Goal: Information Seeking & Learning: Compare options

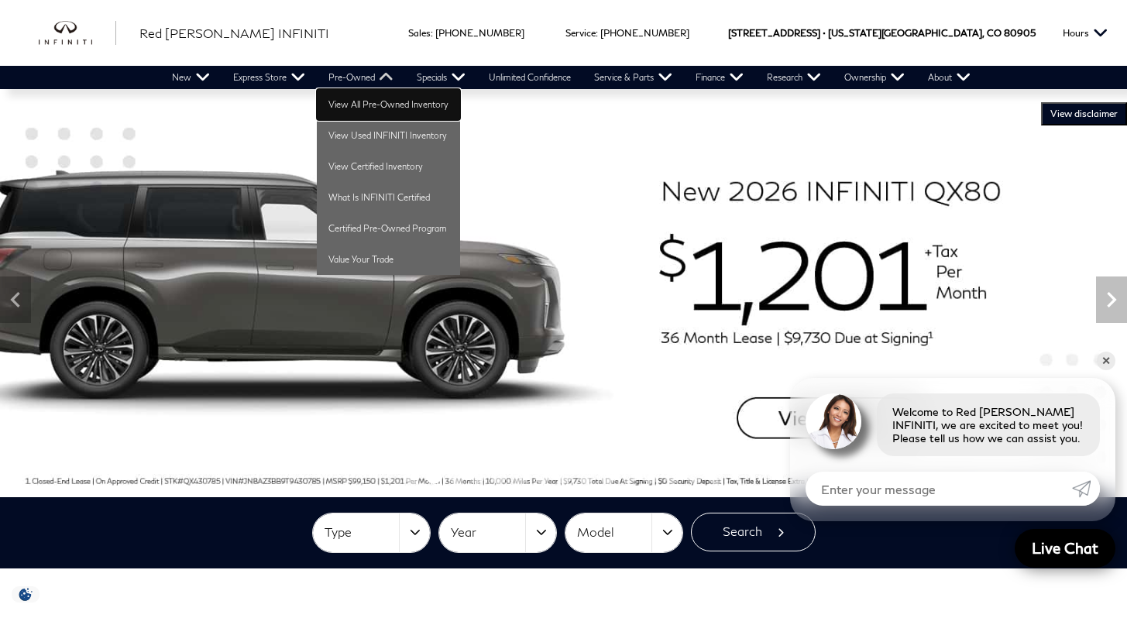
click at [363, 101] on link "View All Pre-Owned Inventory" at bounding box center [388, 104] width 143 height 31
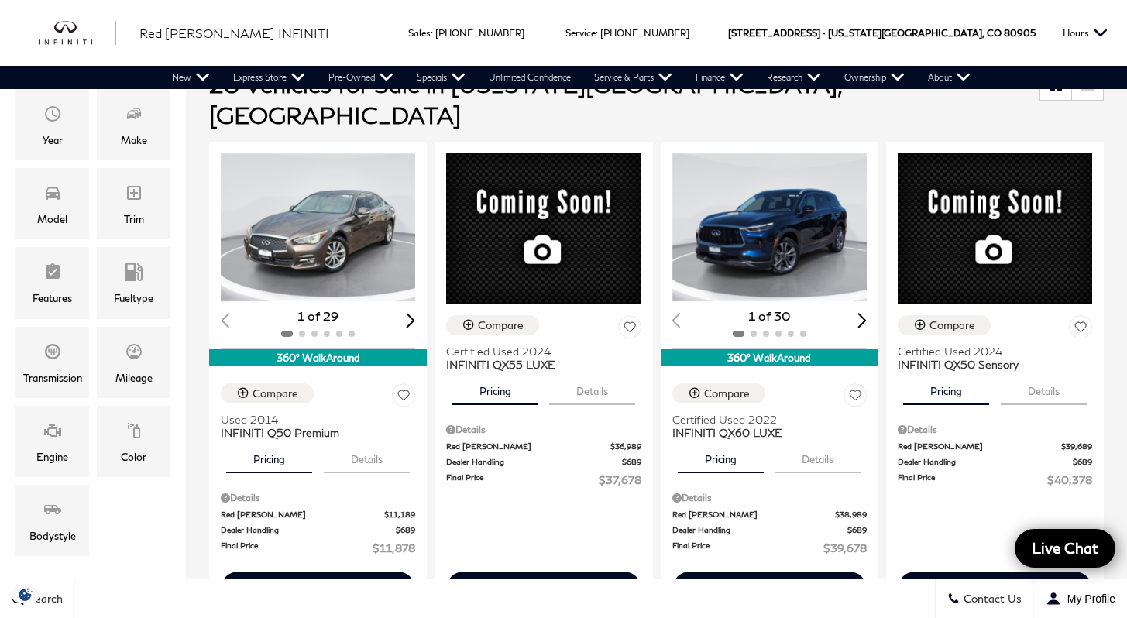
scroll to position [246, 0]
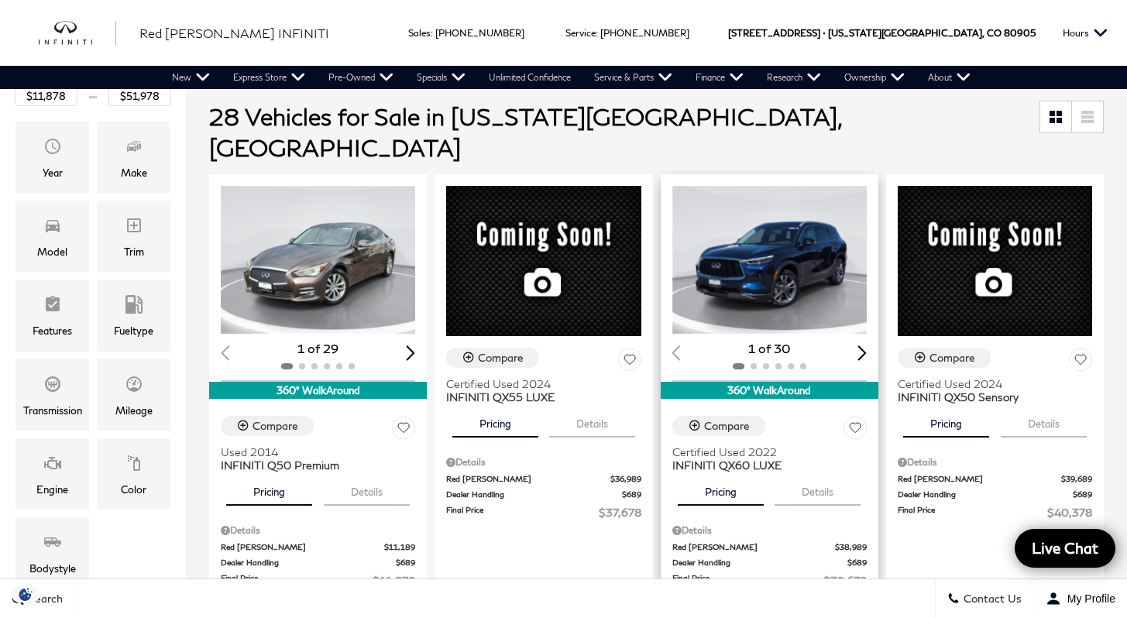
click at [821, 242] on img "1 / 2" at bounding box center [770, 260] width 197 height 148
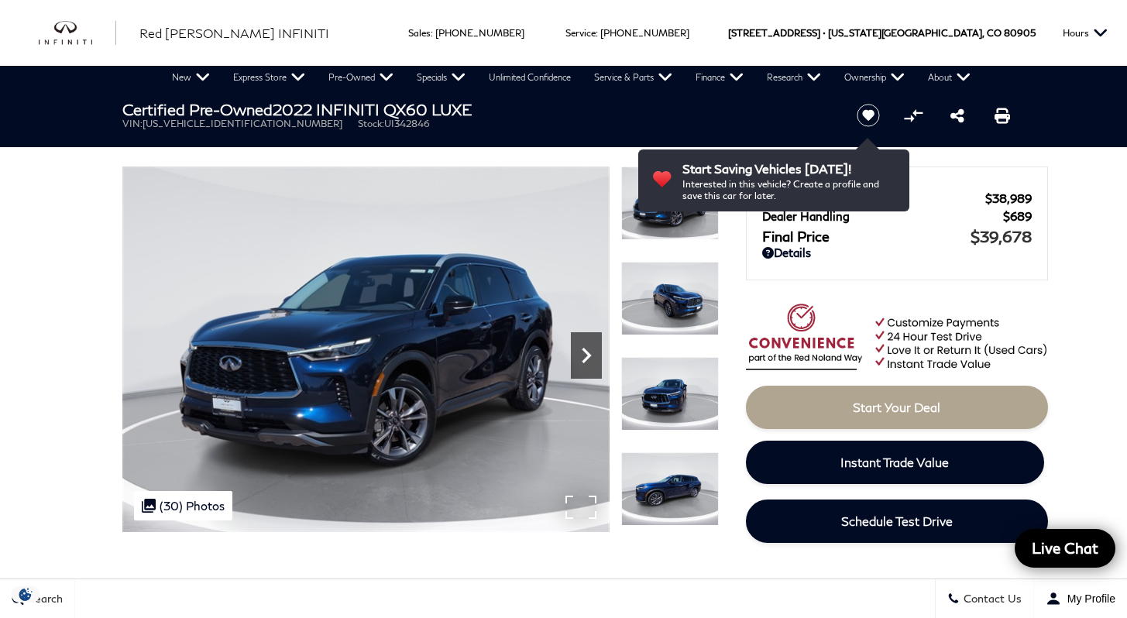
click at [589, 354] on icon "Next" at bounding box center [586, 355] width 9 height 15
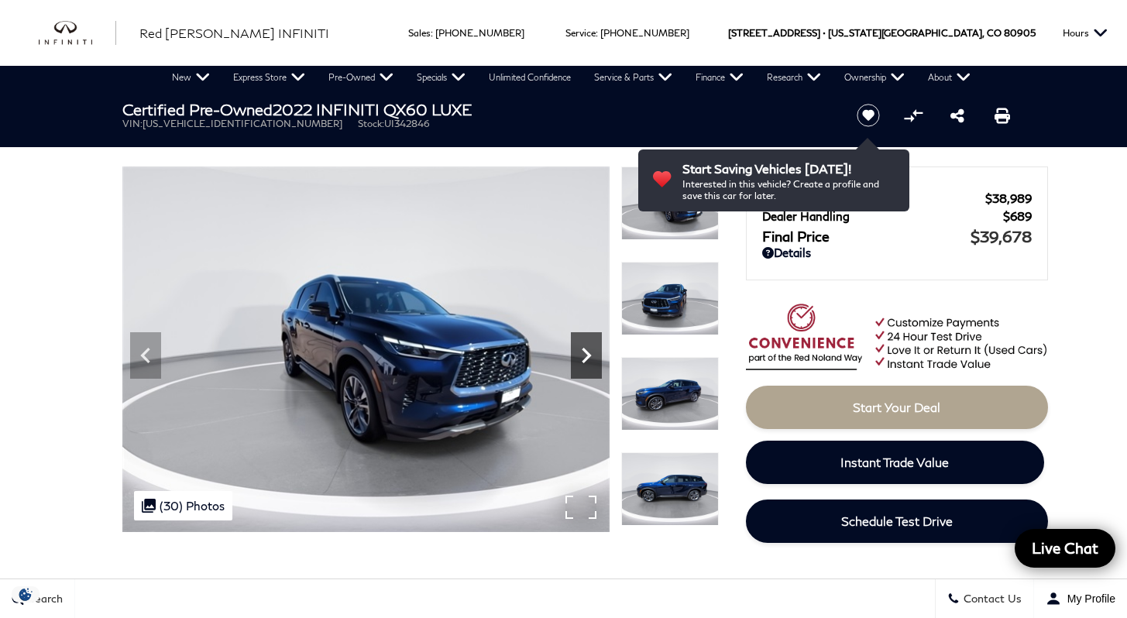
click at [586, 350] on icon "Next" at bounding box center [586, 355] width 31 height 31
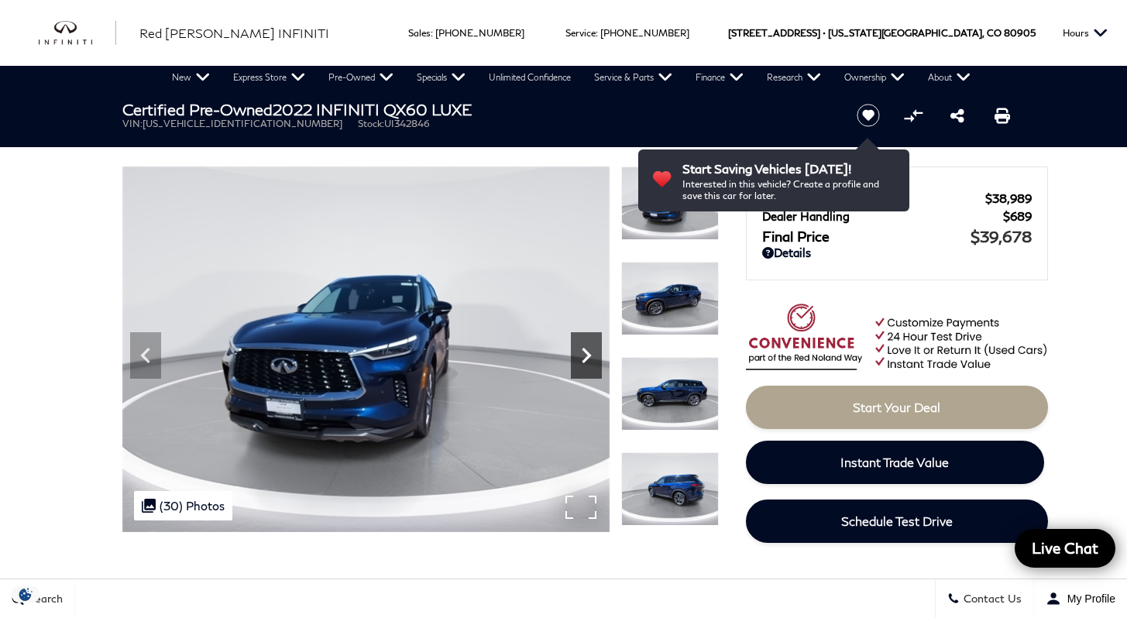
click at [586, 350] on icon "Next" at bounding box center [586, 355] width 31 height 31
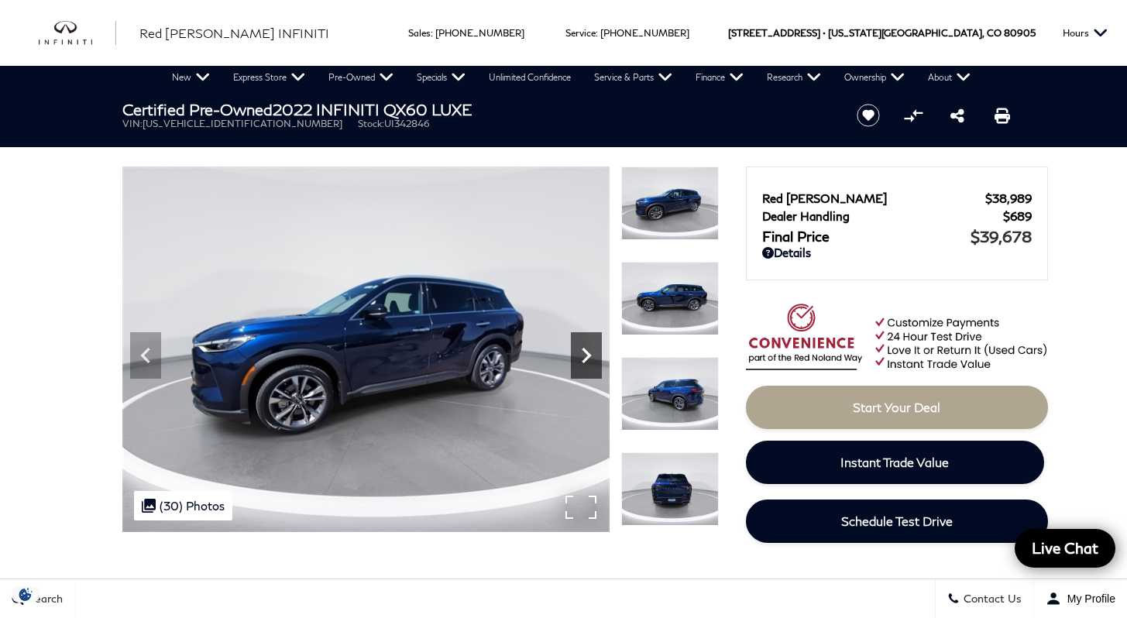
click at [586, 350] on icon "Next" at bounding box center [586, 355] width 31 height 31
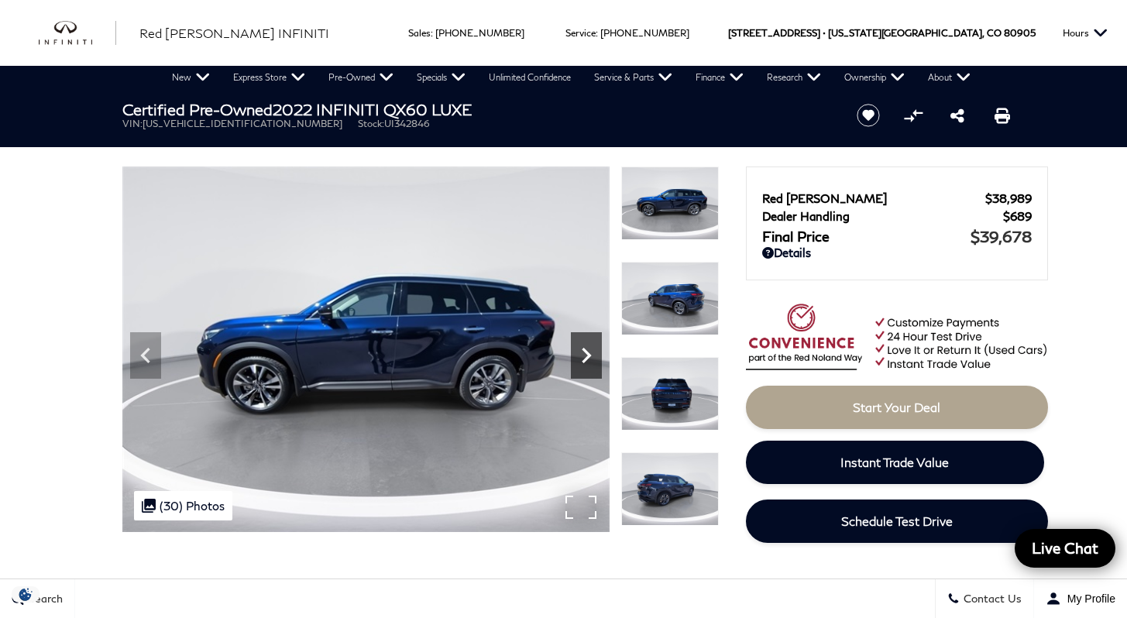
click at [586, 350] on icon "Next" at bounding box center [586, 355] width 31 height 31
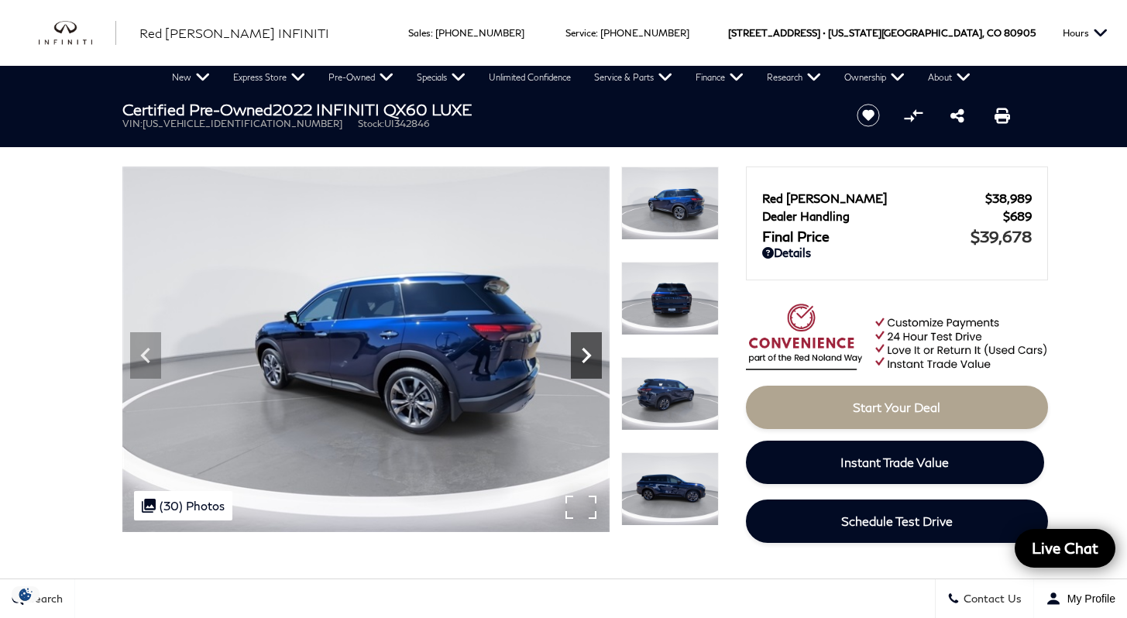
click at [586, 350] on icon "Next" at bounding box center [586, 355] width 31 height 31
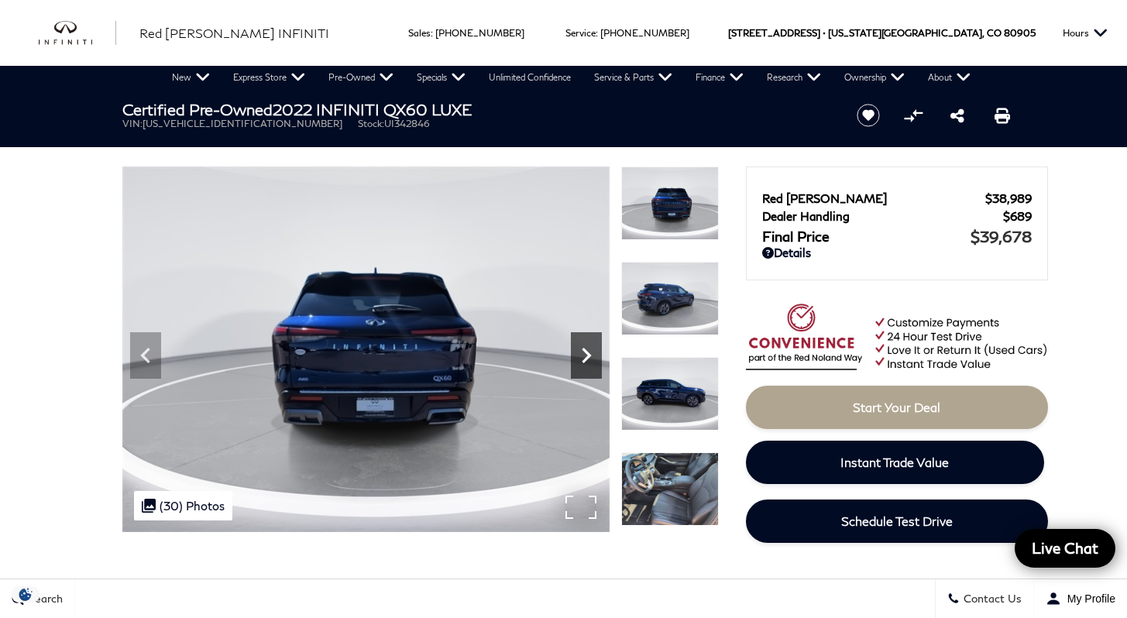
click at [586, 350] on icon "Next" at bounding box center [586, 355] width 31 height 31
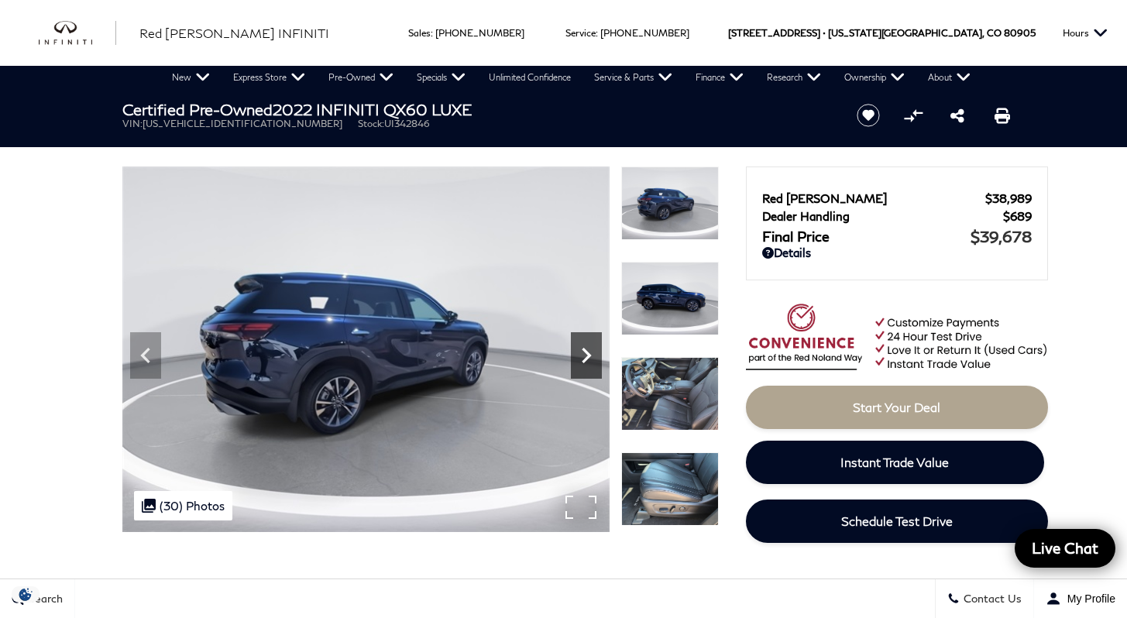
click at [586, 350] on icon "Next" at bounding box center [586, 355] width 31 height 31
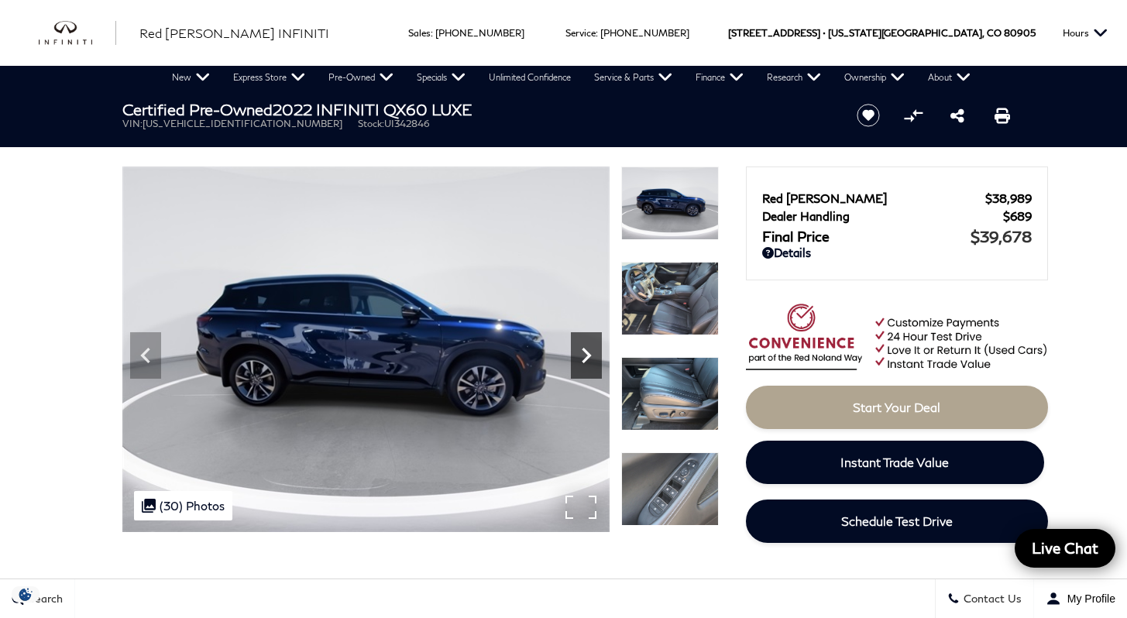
click at [586, 350] on icon "Next" at bounding box center [586, 355] width 31 height 31
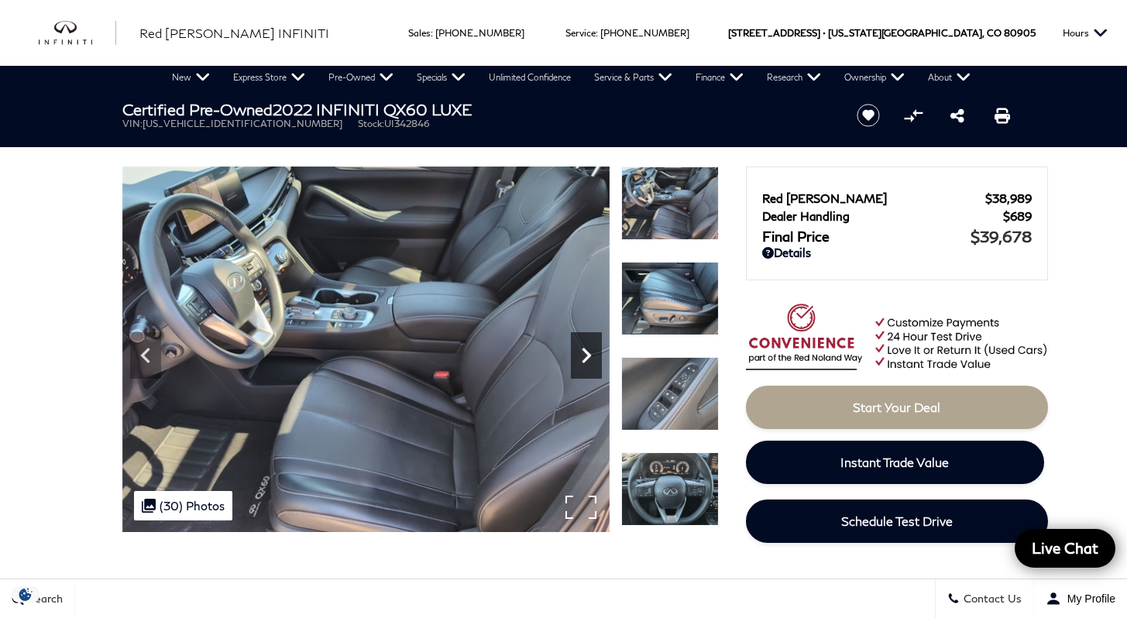
click at [586, 350] on icon "Next" at bounding box center [586, 355] width 31 height 31
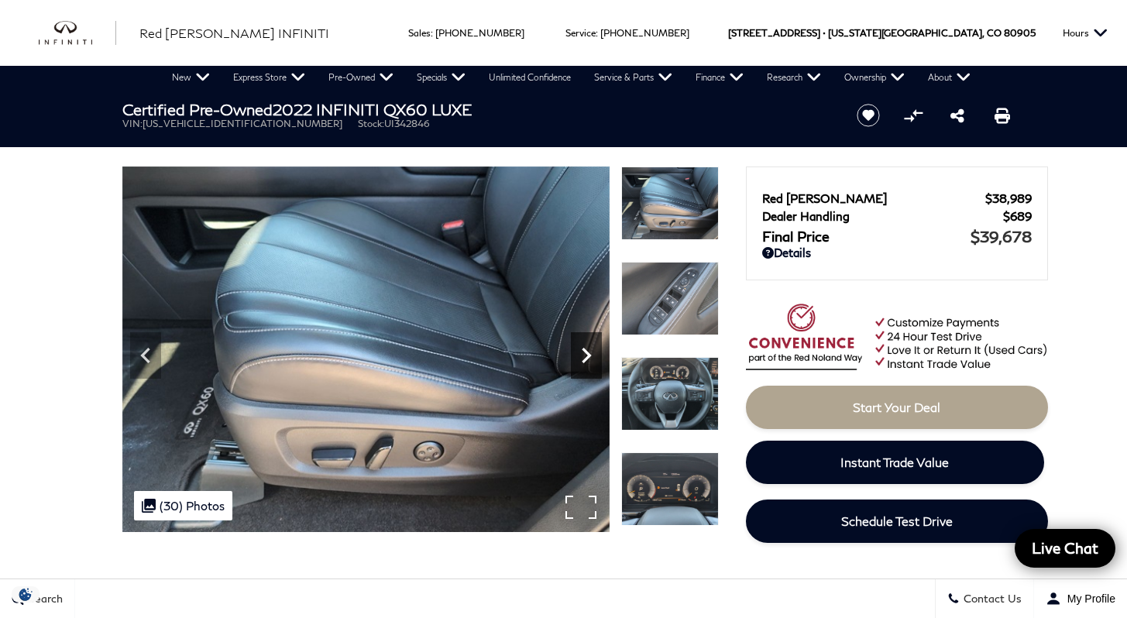
click at [586, 350] on icon "Next" at bounding box center [586, 355] width 31 height 31
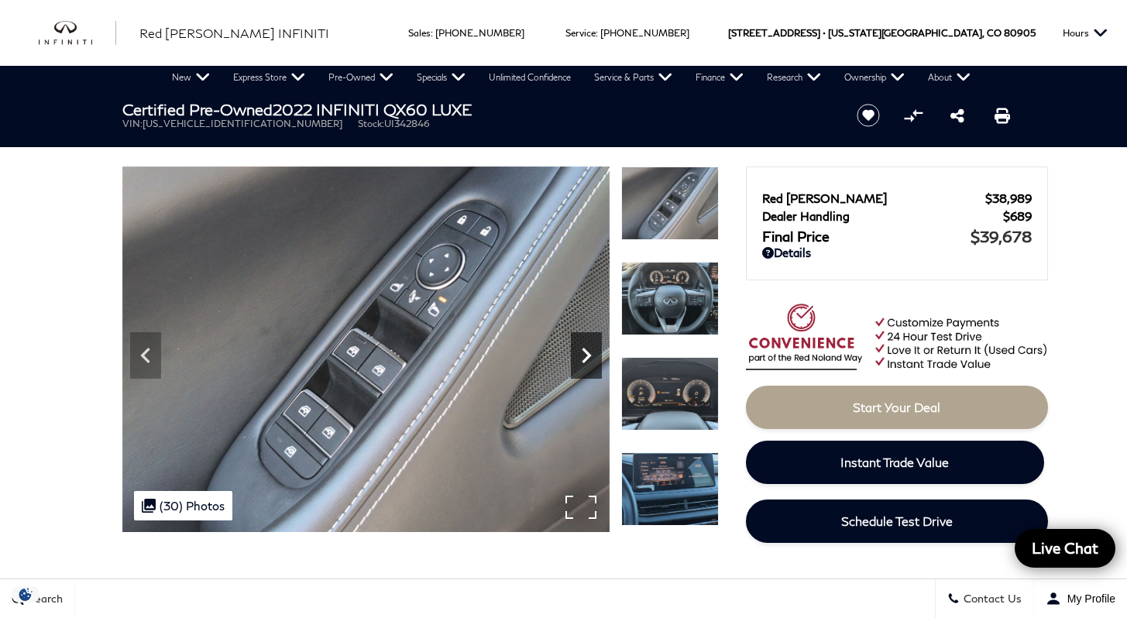
click at [586, 350] on icon "Next" at bounding box center [586, 355] width 31 height 31
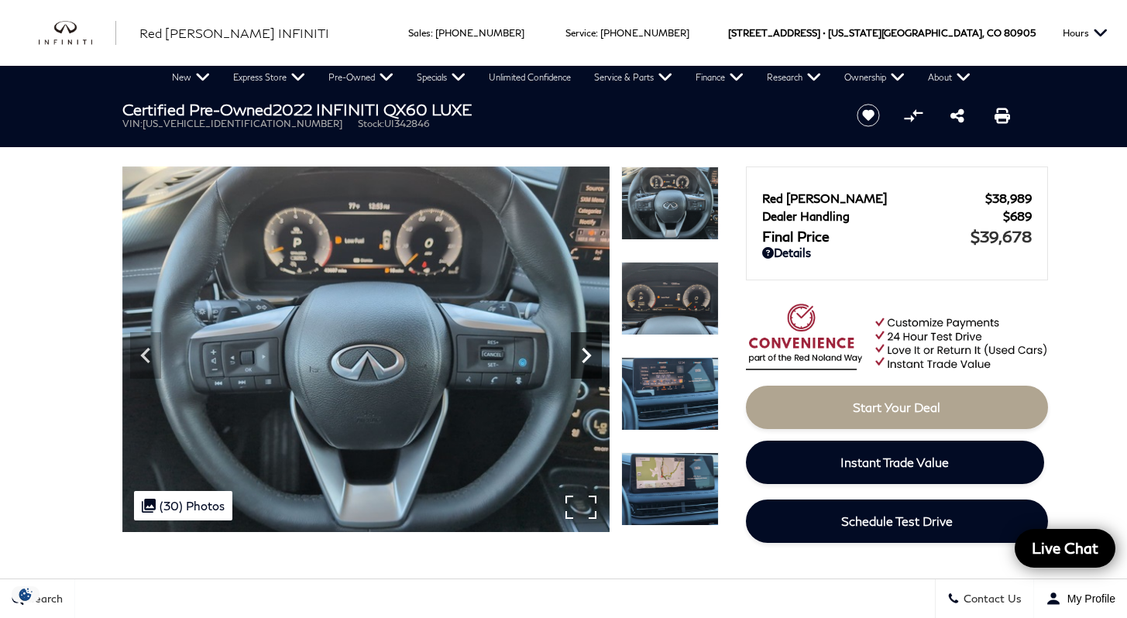
click at [586, 350] on icon "Next" at bounding box center [586, 355] width 31 height 31
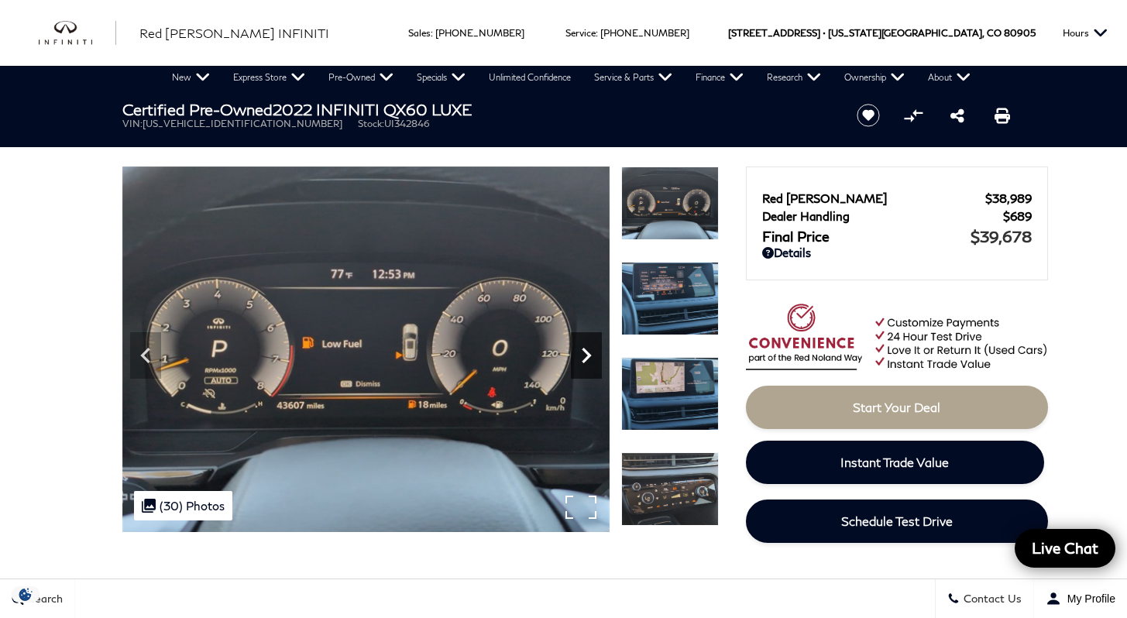
click at [586, 350] on icon "Next" at bounding box center [586, 355] width 31 height 31
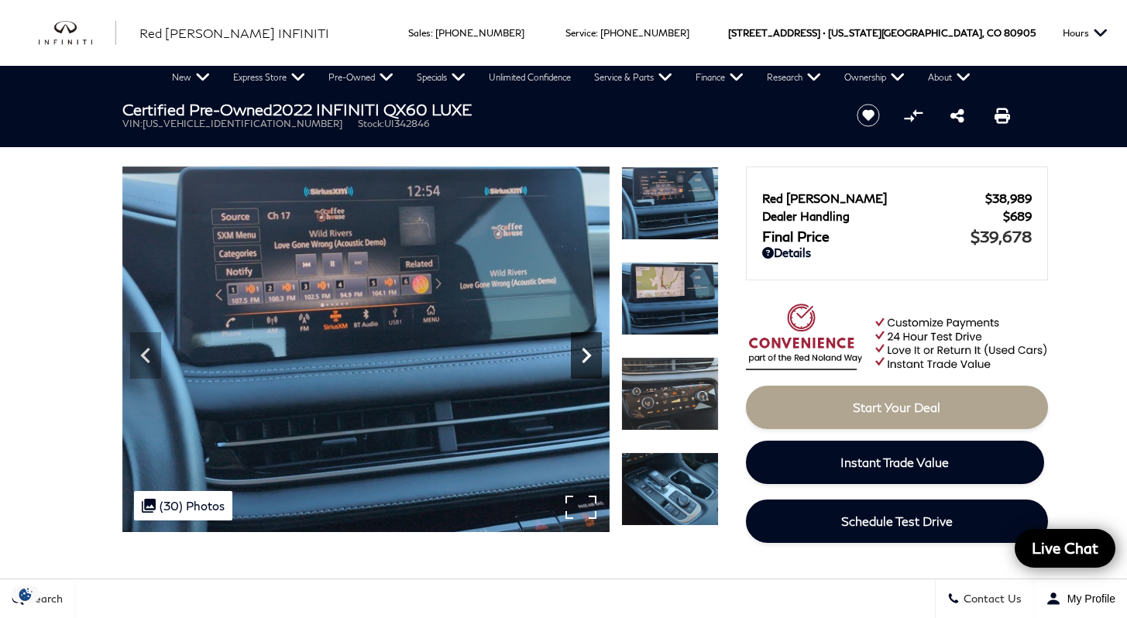
click at [586, 350] on icon "Next" at bounding box center [586, 355] width 31 height 31
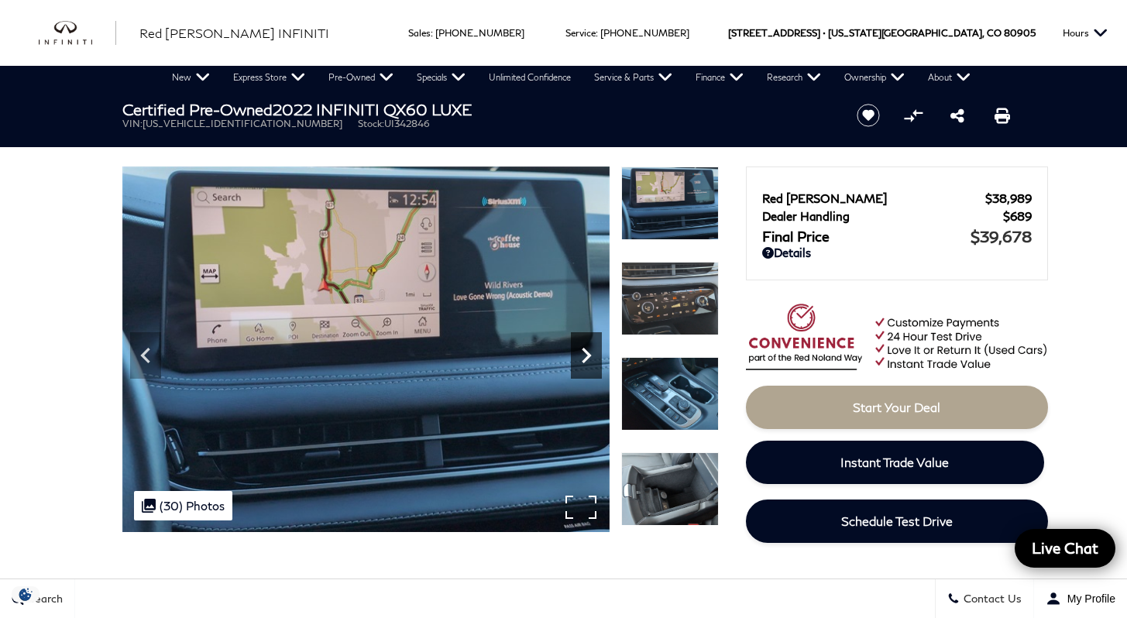
click at [586, 350] on icon "Next" at bounding box center [586, 355] width 31 height 31
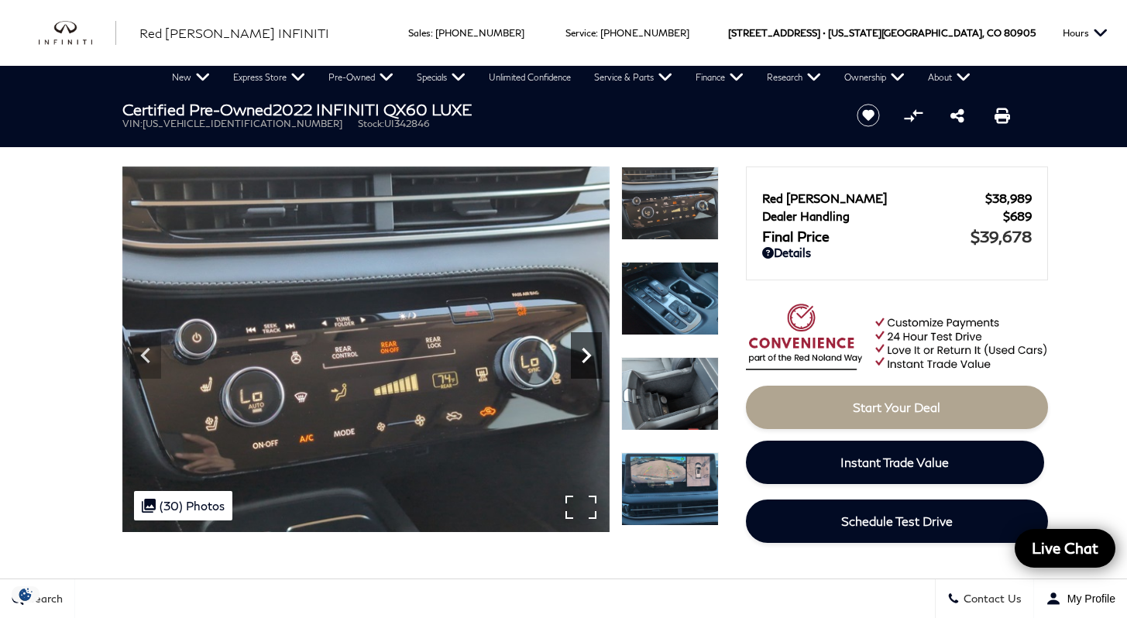
click at [586, 350] on icon "Next" at bounding box center [586, 355] width 31 height 31
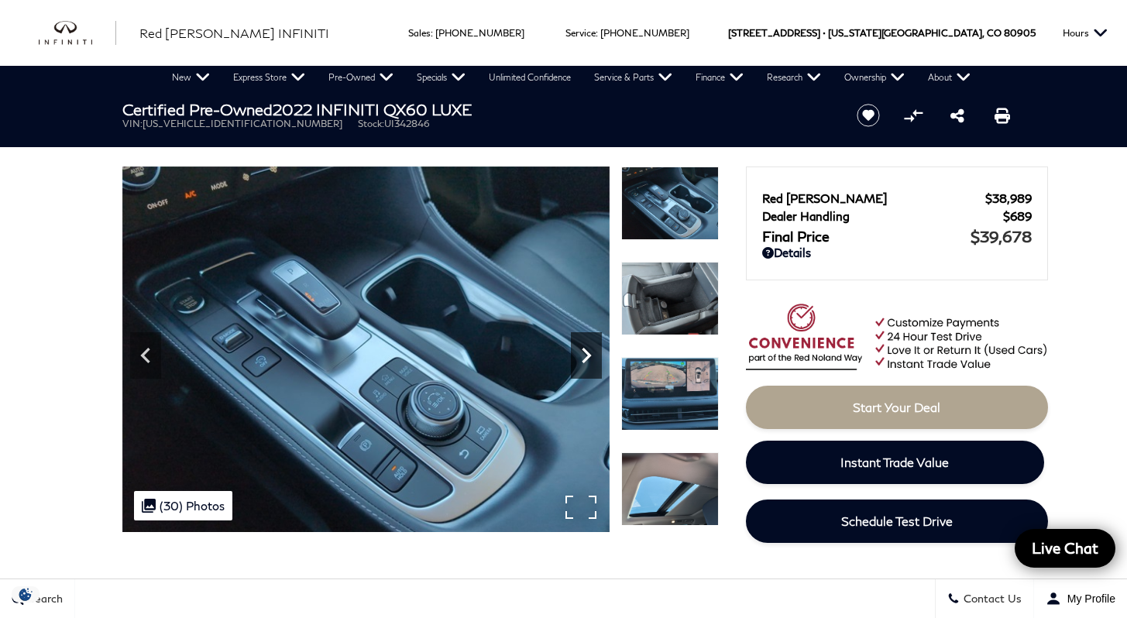
click at [586, 350] on icon "Next" at bounding box center [586, 355] width 31 height 31
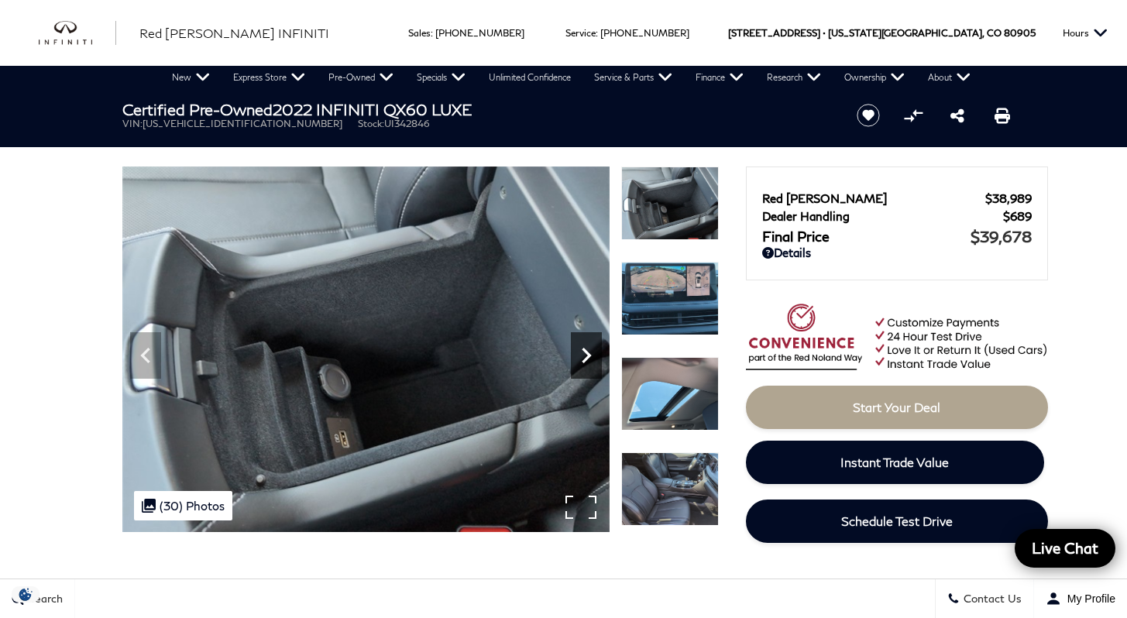
click at [586, 350] on icon "Next" at bounding box center [586, 355] width 31 height 31
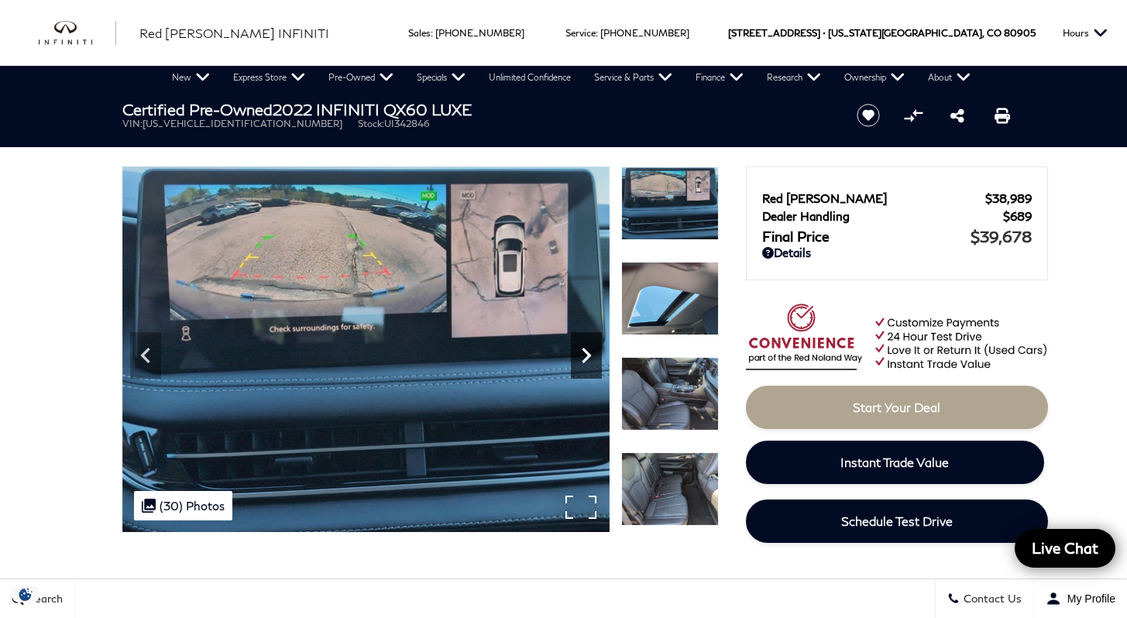
click at [586, 350] on icon "Next" at bounding box center [586, 355] width 31 height 31
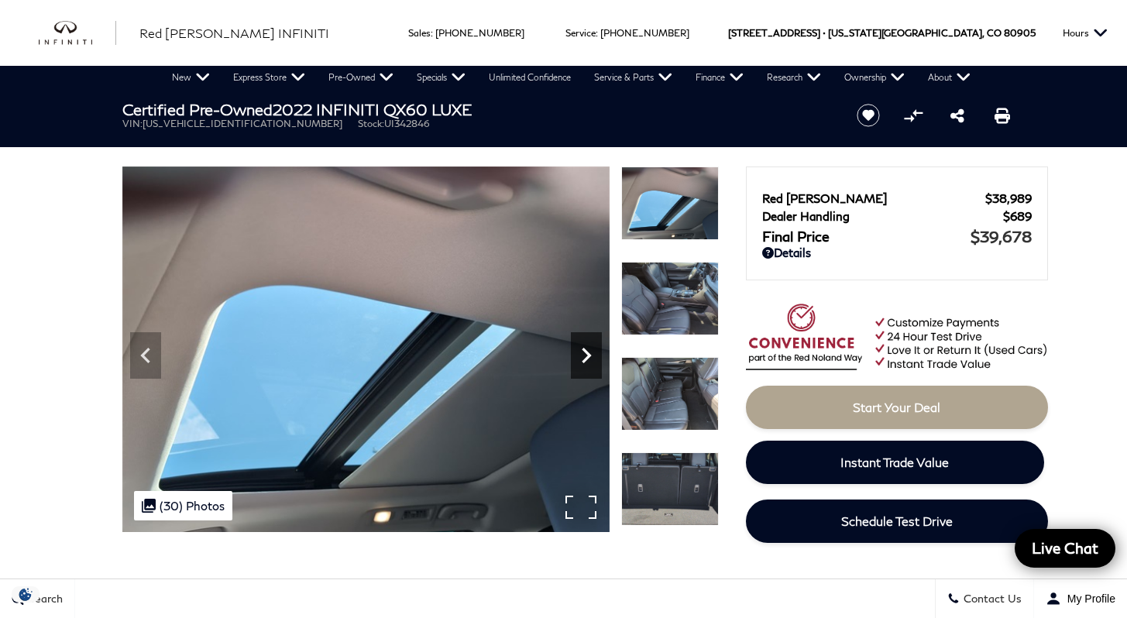
click at [586, 350] on icon "Next" at bounding box center [586, 355] width 31 height 31
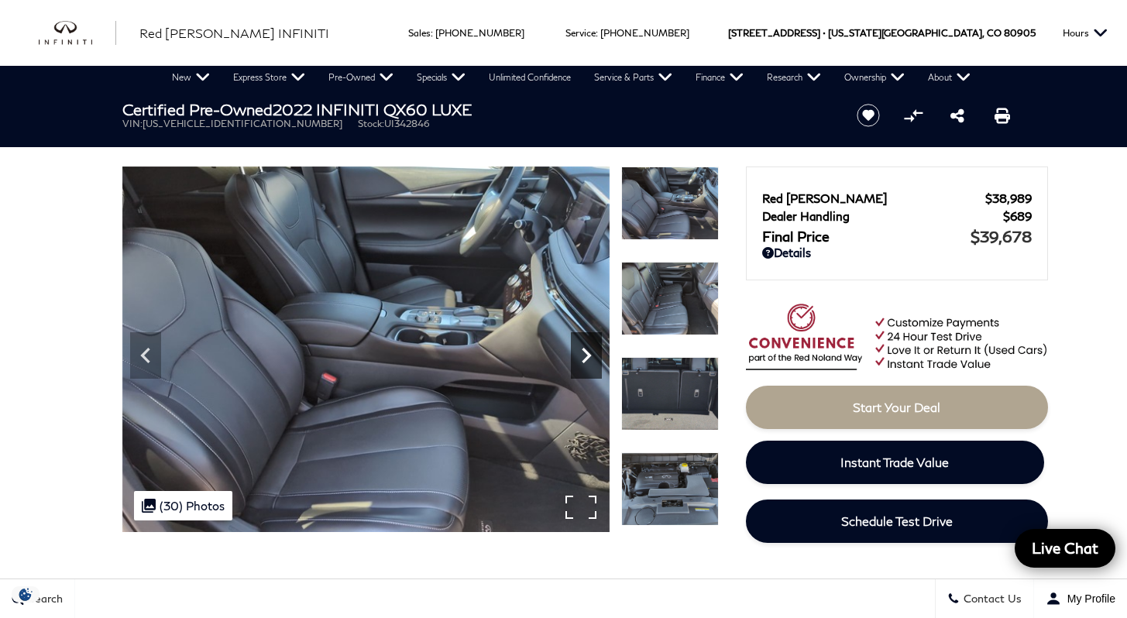
click at [586, 350] on icon "Next" at bounding box center [586, 355] width 31 height 31
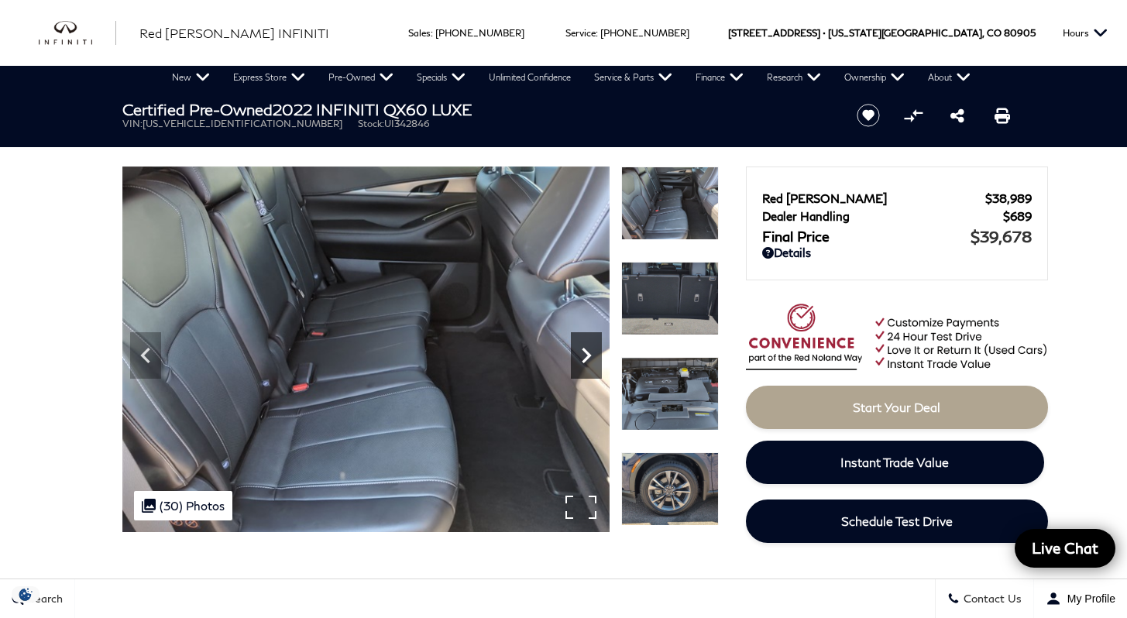
click at [586, 350] on icon "Next" at bounding box center [586, 355] width 31 height 31
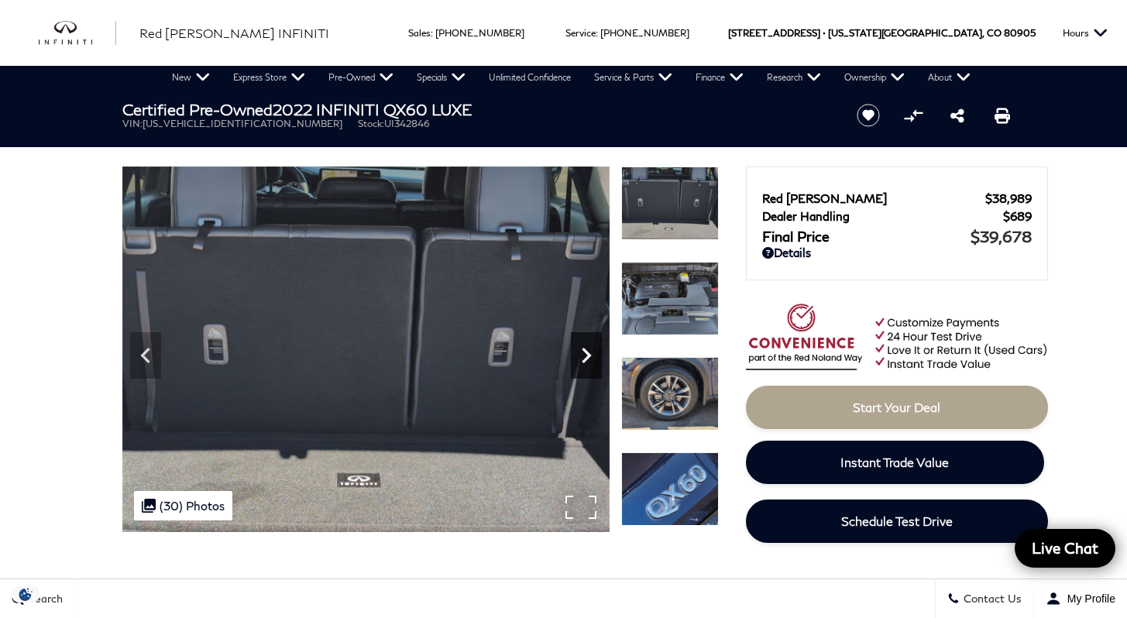
click at [586, 350] on icon "Next" at bounding box center [586, 355] width 31 height 31
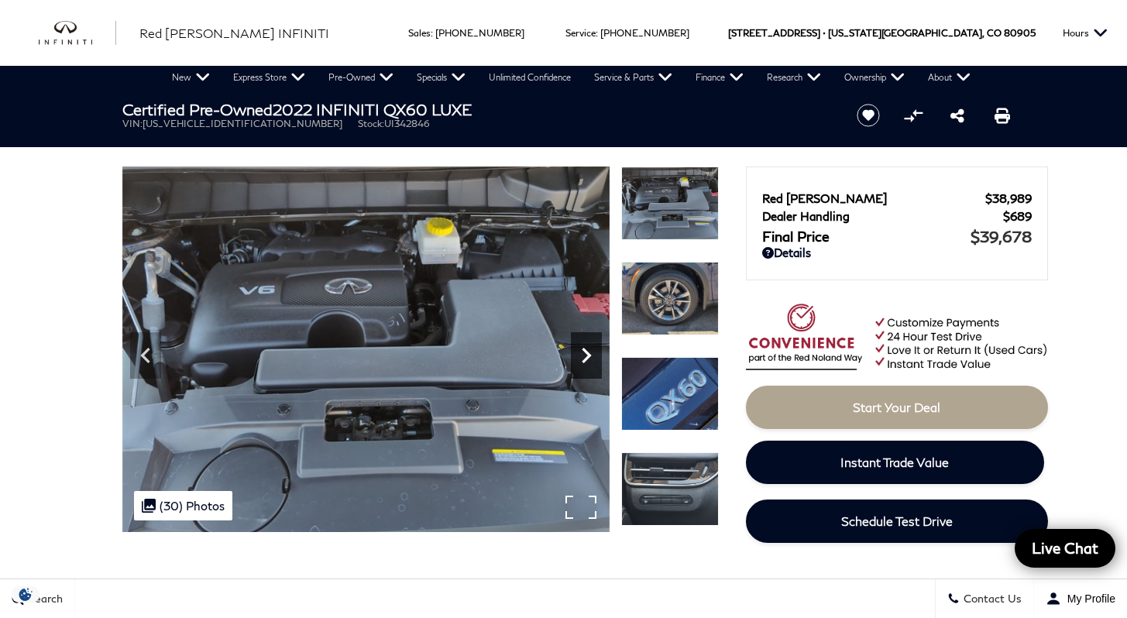
click at [586, 350] on icon "Next" at bounding box center [586, 355] width 31 height 31
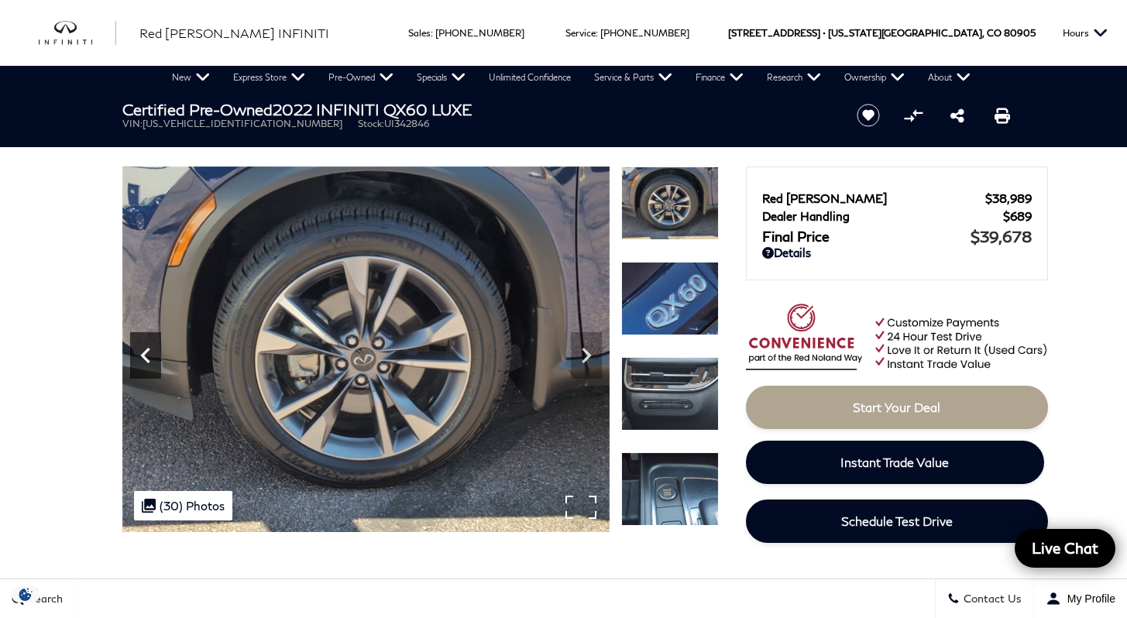
click at [138, 354] on icon "Previous" at bounding box center [145, 355] width 31 height 31
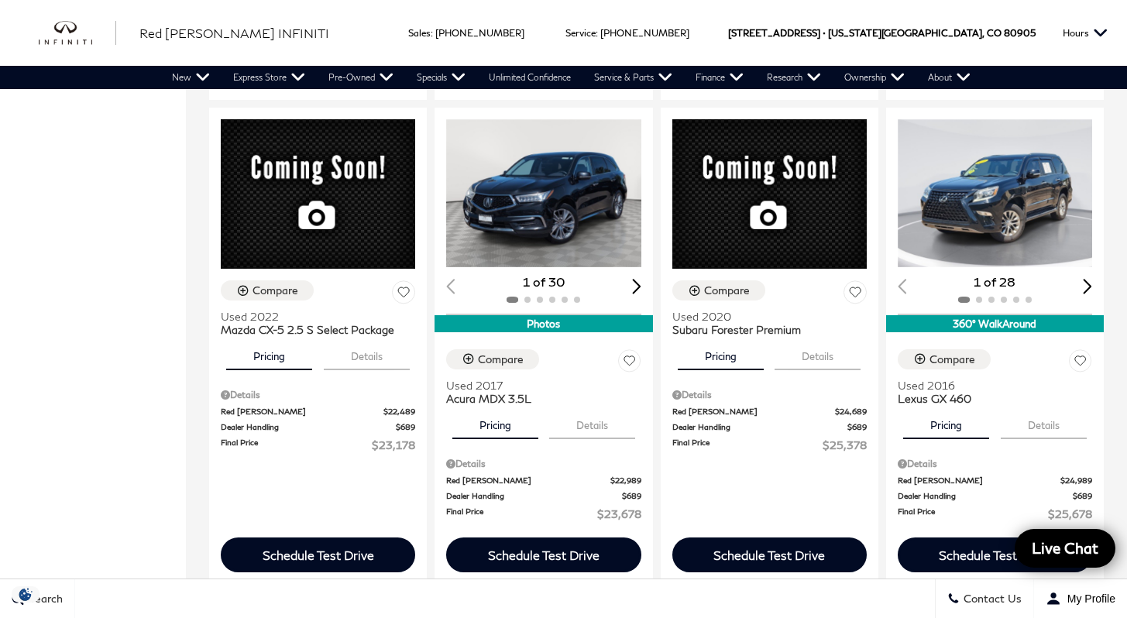
scroll to position [1762, 0]
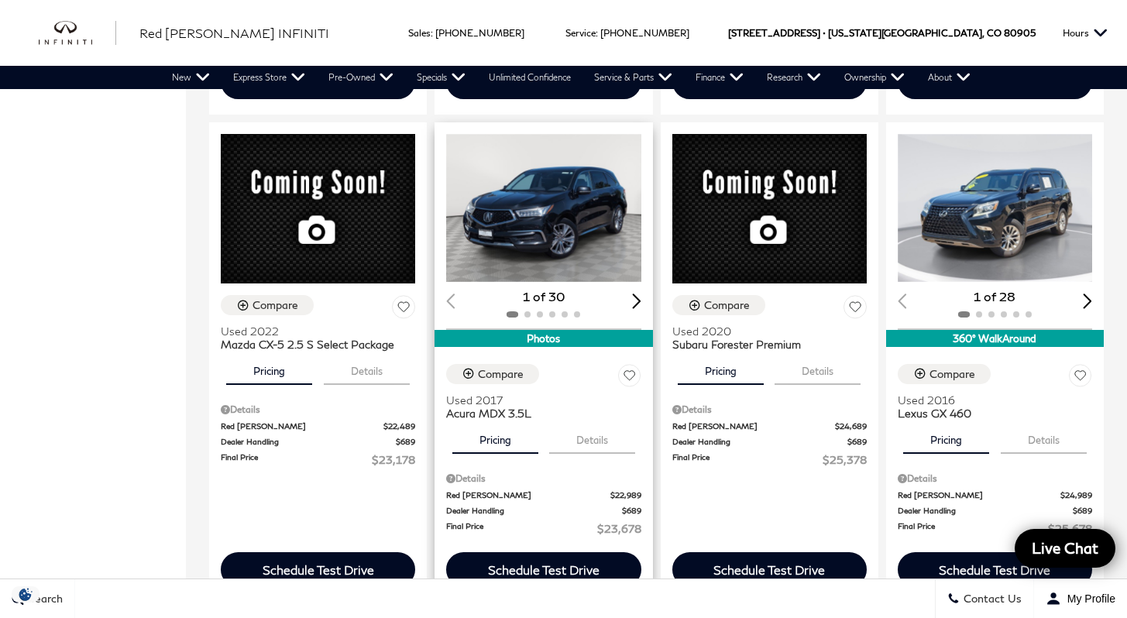
click at [557, 180] on img "1 / 2" at bounding box center [544, 208] width 197 height 148
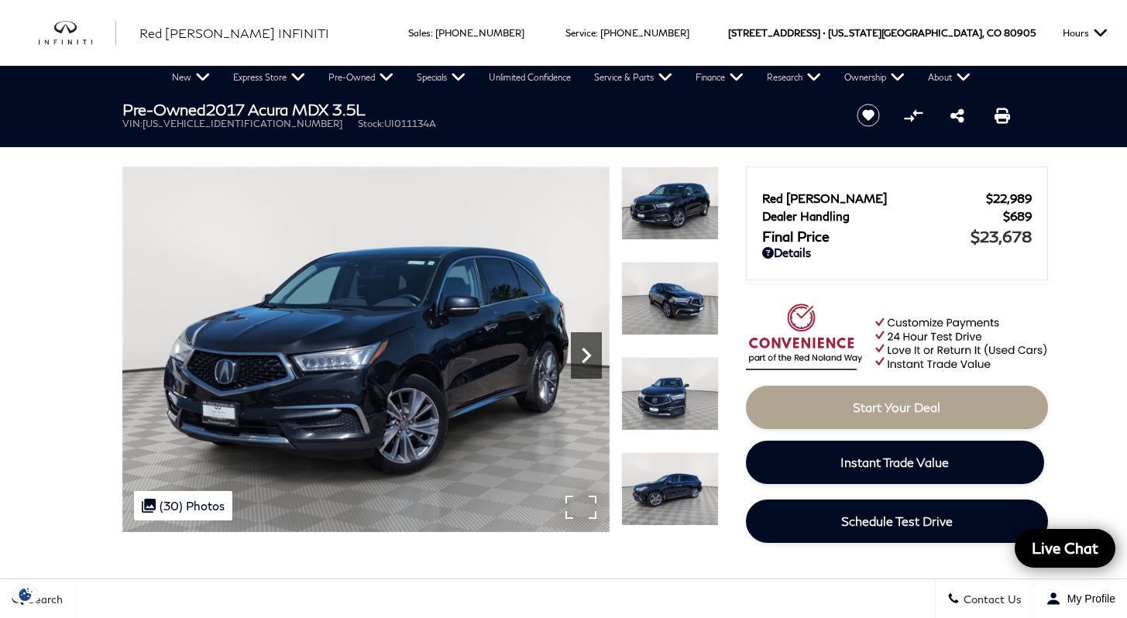
click at [585, 354] on icon "Next" at bounding box center [586, 355] width 31 height 31
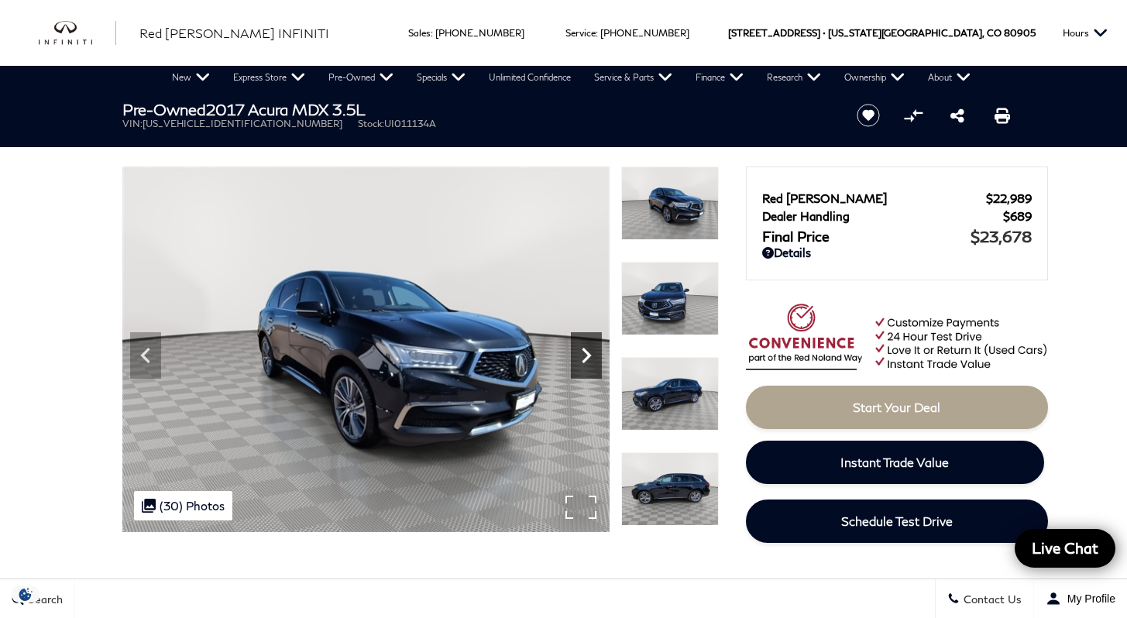
click at [584, 355] on icon "Next" at bounding box center [586, 355] width 31 height 31
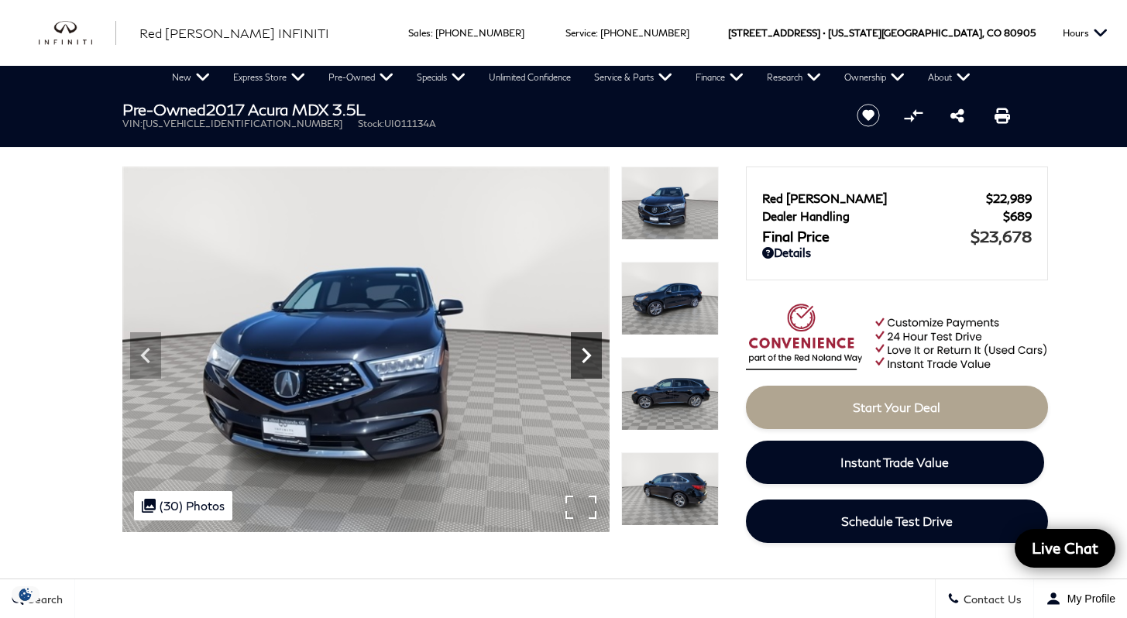
click at [581, 358] on icon "Next" at bounding box center [586, 355] width 31 height 31
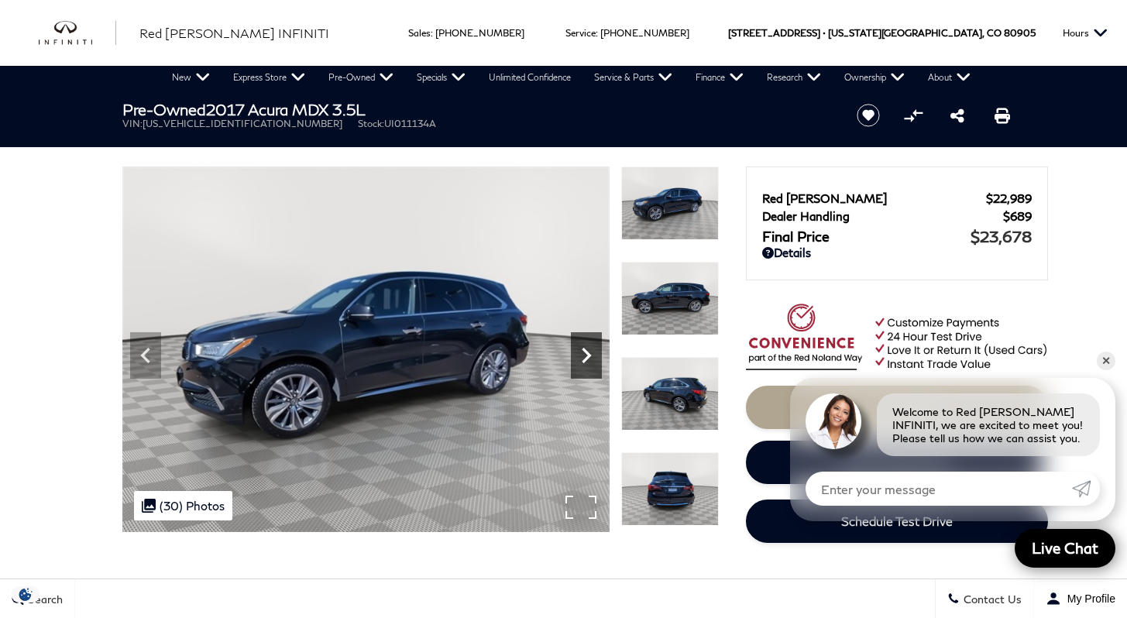
click at [581, 358] on icon "Next" at bounding box center [586, 355] width 31 height 31
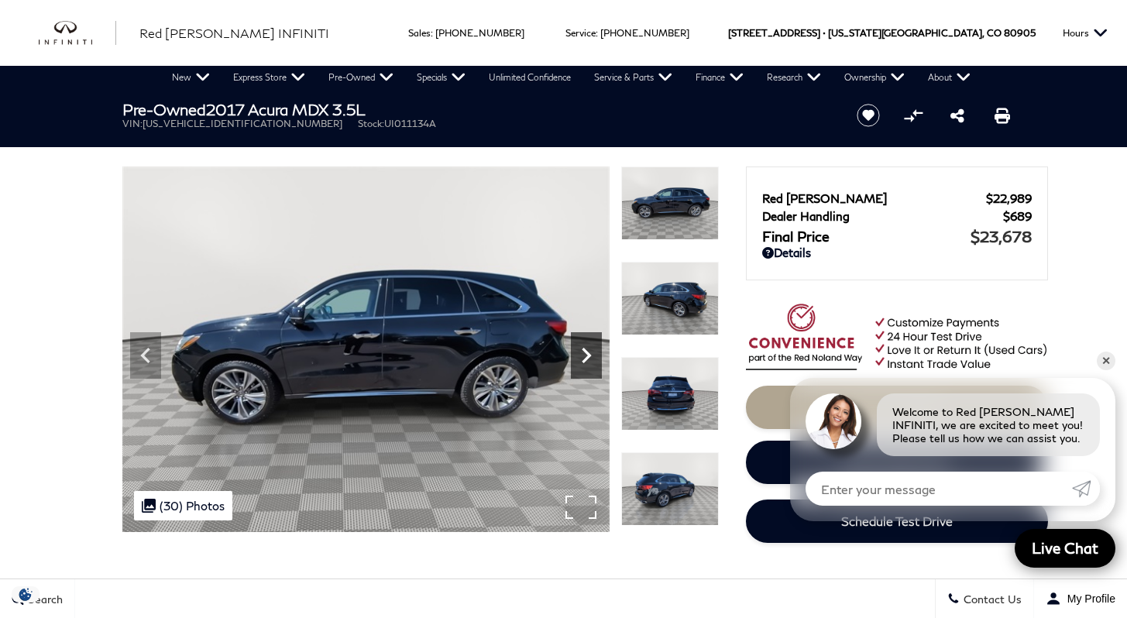
click at [581, 358] on icon "Next" at bounding box center [586, 355] width 31 height 31
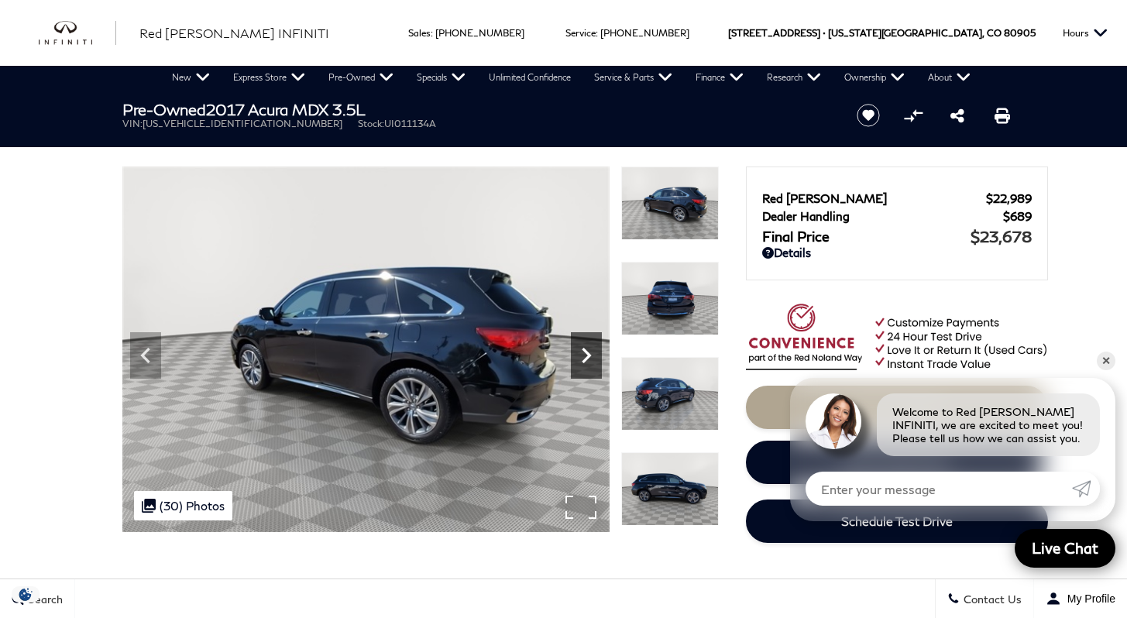
click at [582, 355] on icon "Next" at bounding box center [586, 355] width 31 height 31
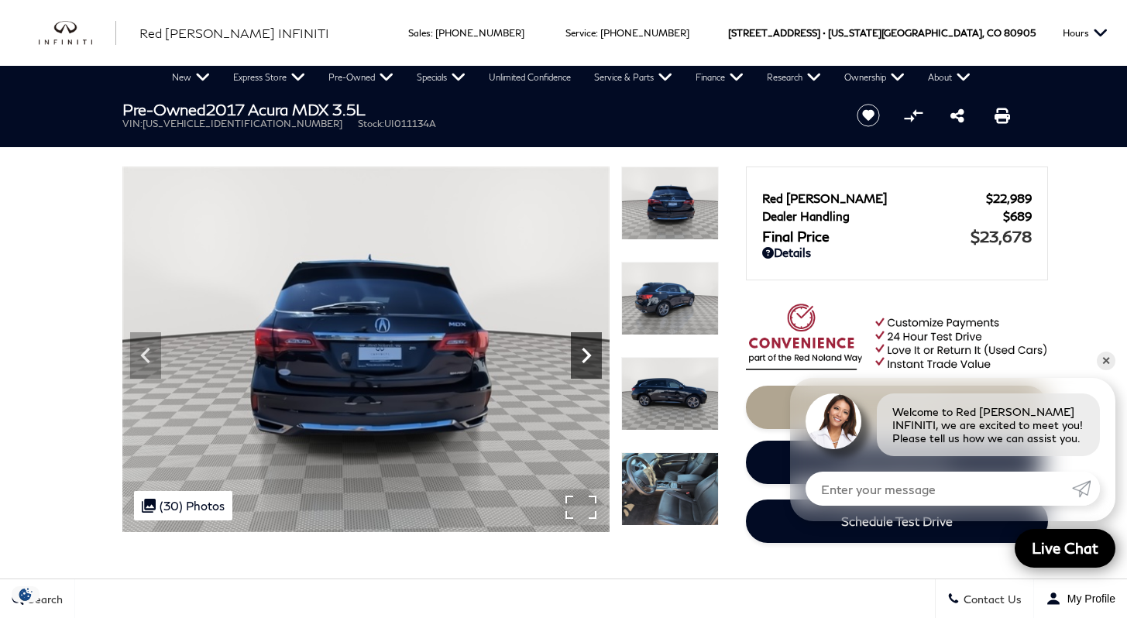
click at [582, 355] on icon "Next" at bounding box center [586, 355] width 31 height 31
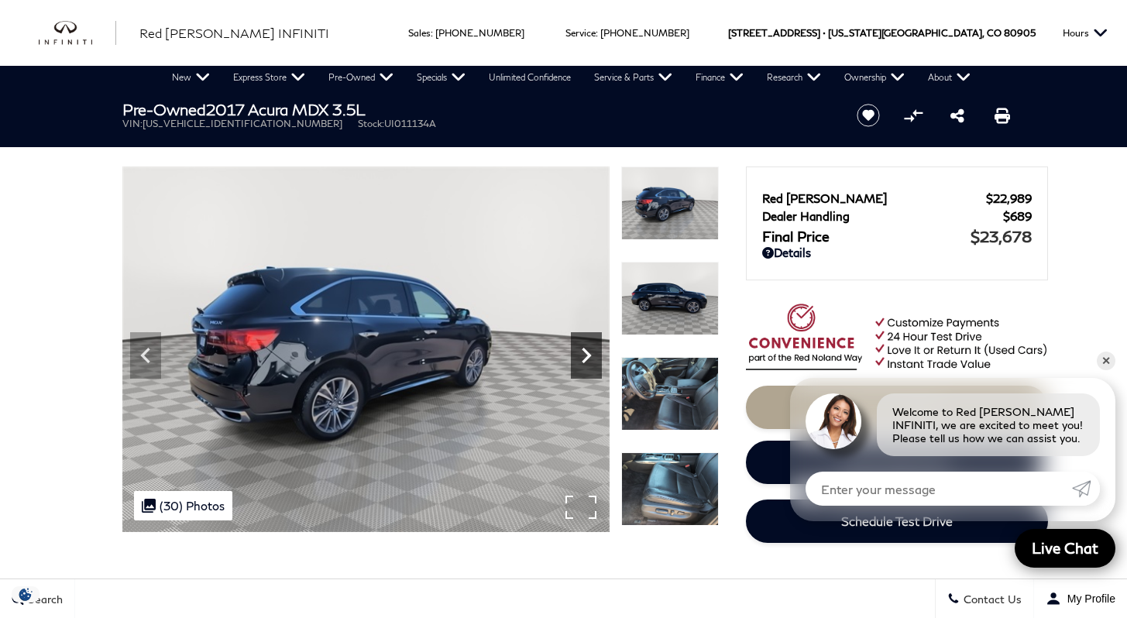
click at [582, 355] on icon "Next" at bounding box center [586, 355] width 31 height 31
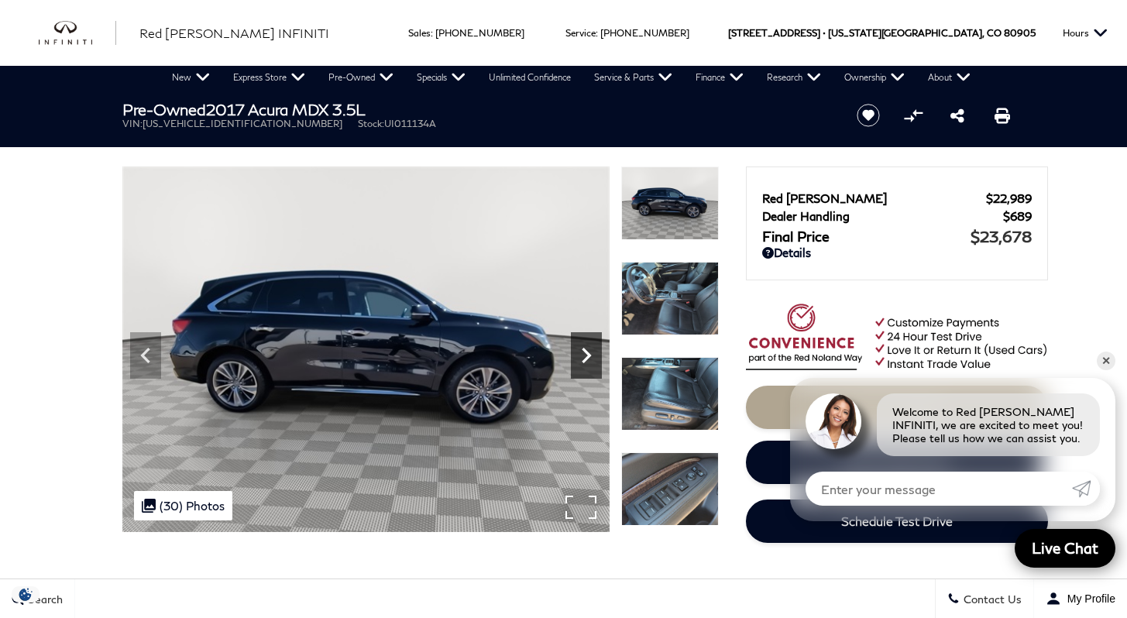
click at [582, 355] on icon "Next" at bounding box center [586, 355] width 31 height 31
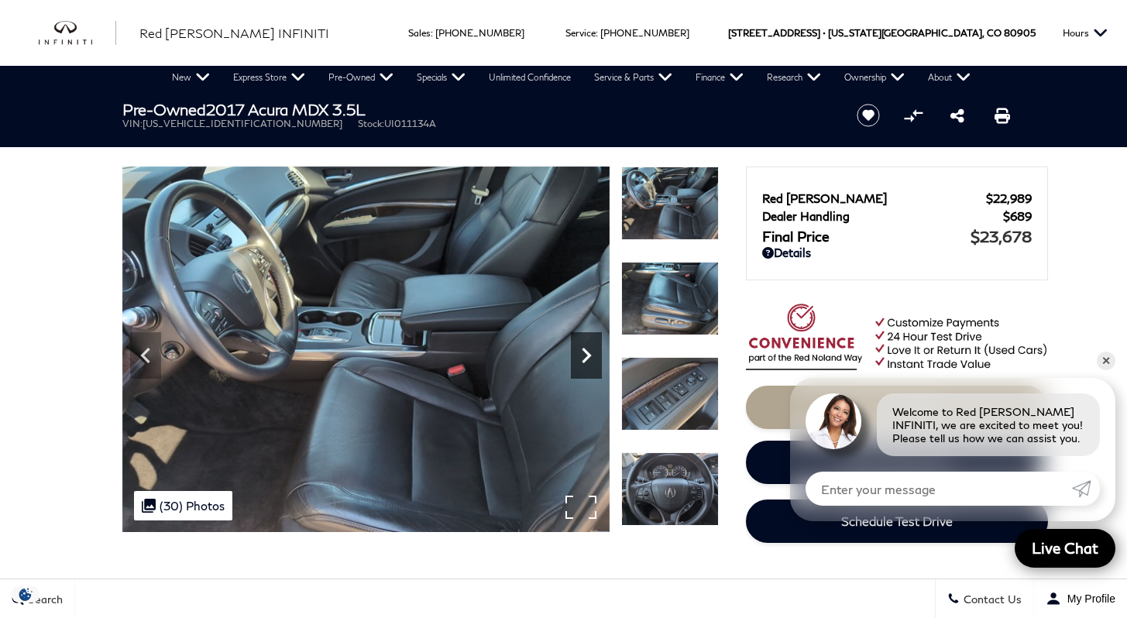
click at [582, 355] on icon "Next" at bounding box center [586, 355] width 31 height 31
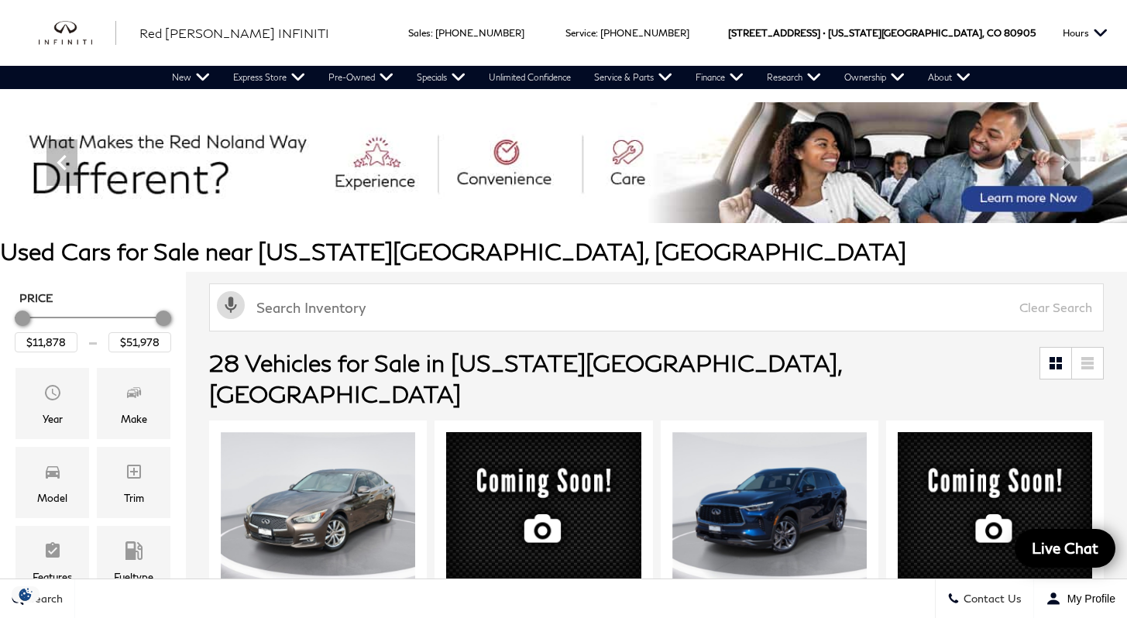
scroll to position [1762, 0]
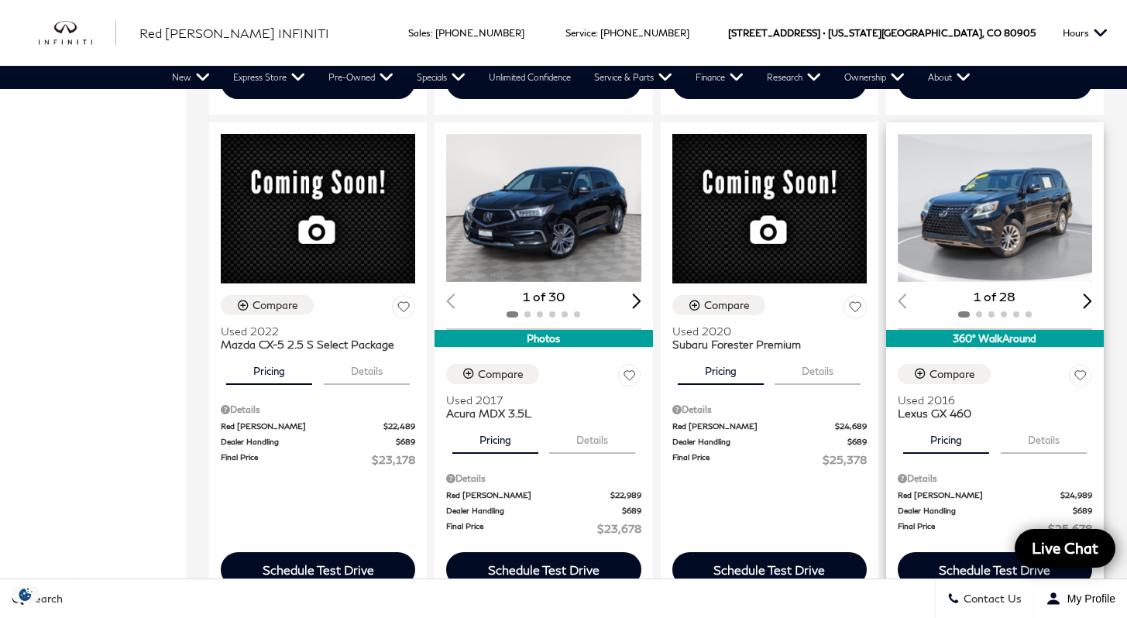
click at [1039, 177] on img "1 / 2" at bounding box center [996, 208] width 197 height 148
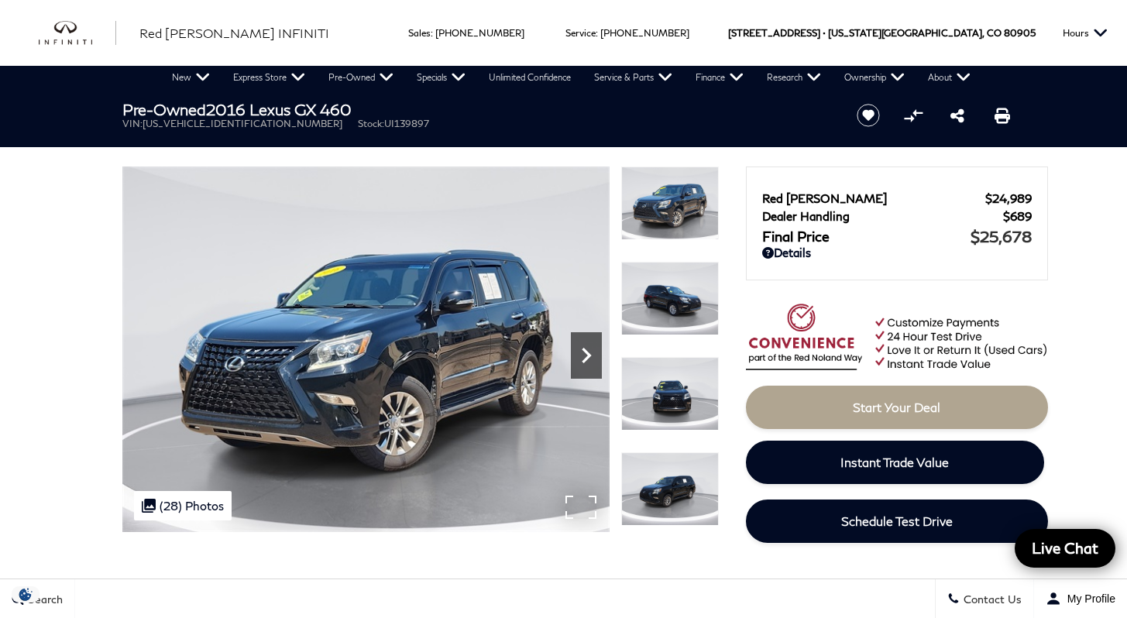
click at [581, 357] on icon "Next" at bounding box center [586, 355] width 31 height 31
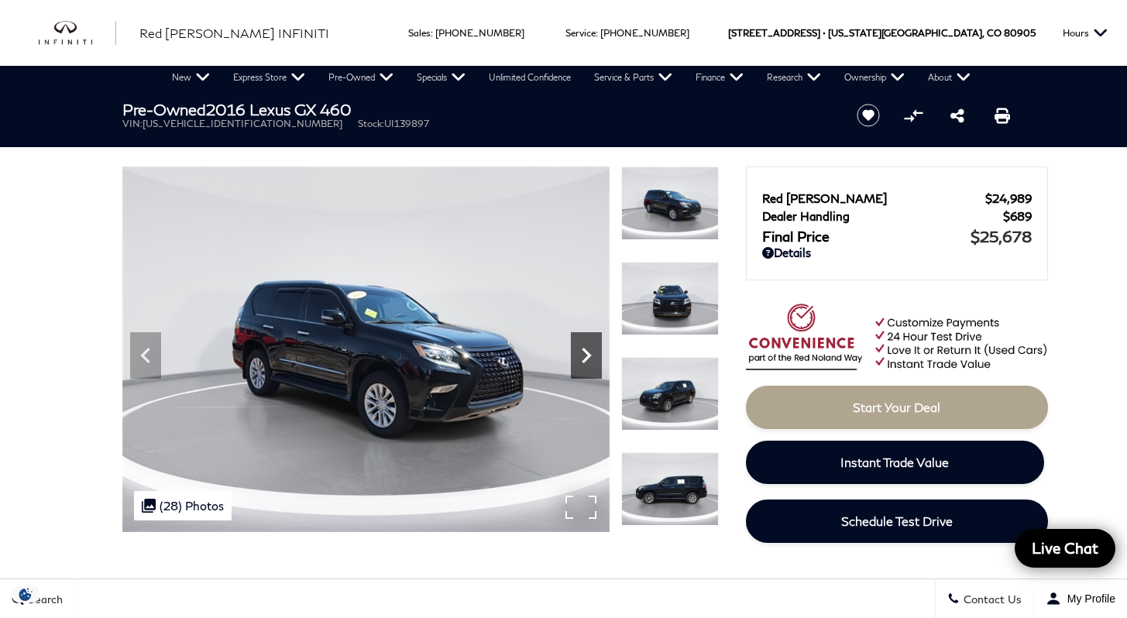
click at [581, 357] on icon "Next" at bounding box center [586, 355] width 31 height 31
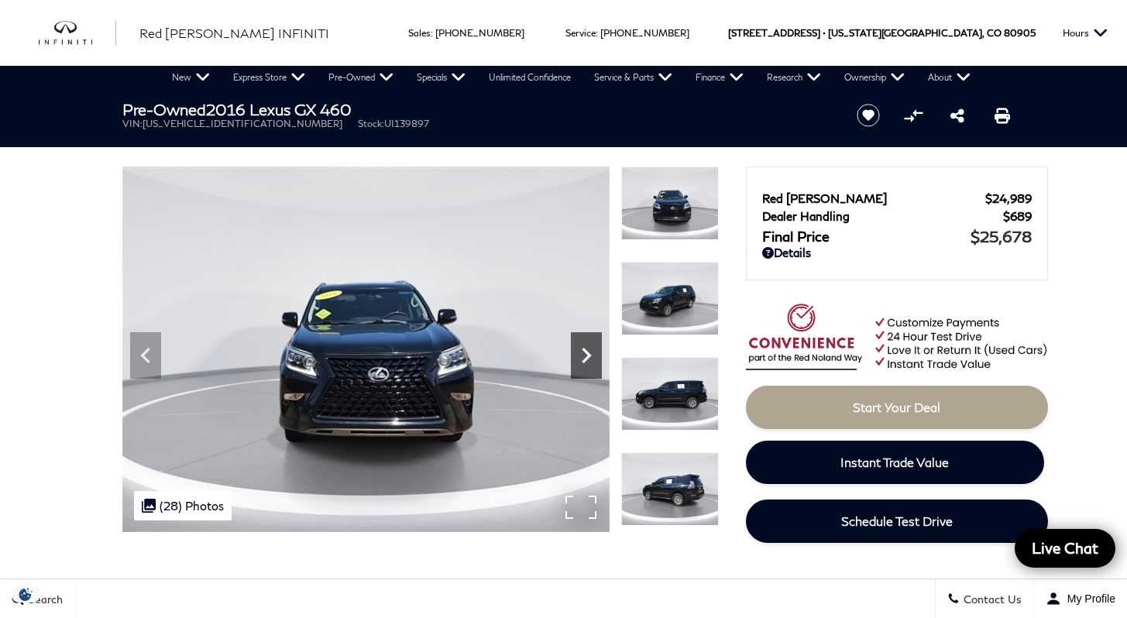
click at [581, 357] on icon "Next" at bounding box center [586, 355] width 31 height 31
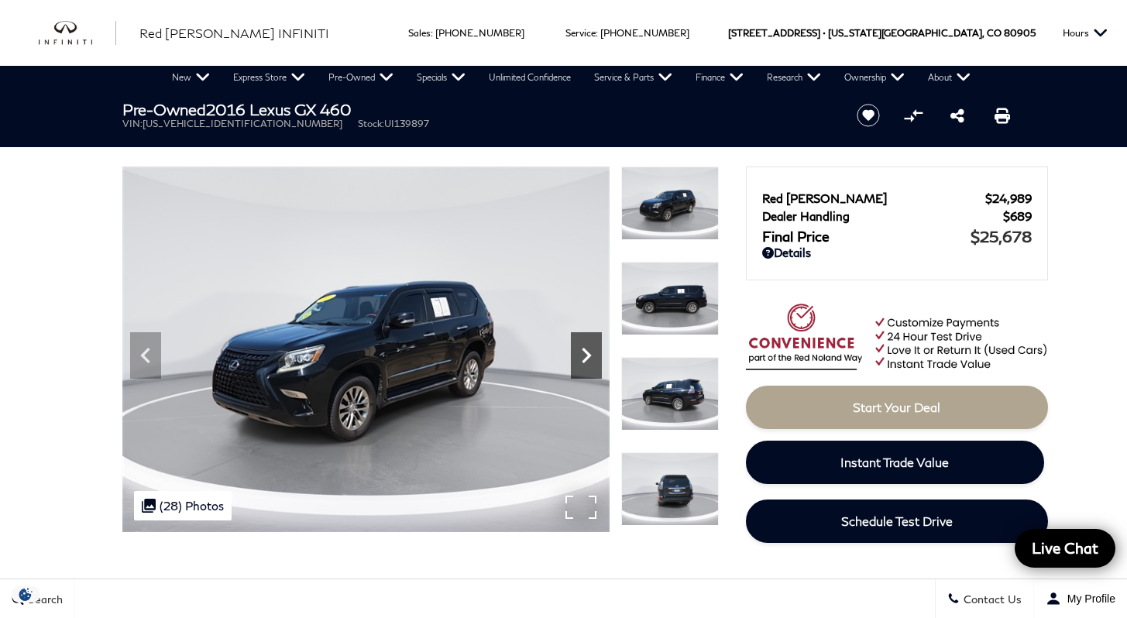
click at [581, 357] on icon "Next" at bounding box center [586, 355] width 31 height 31
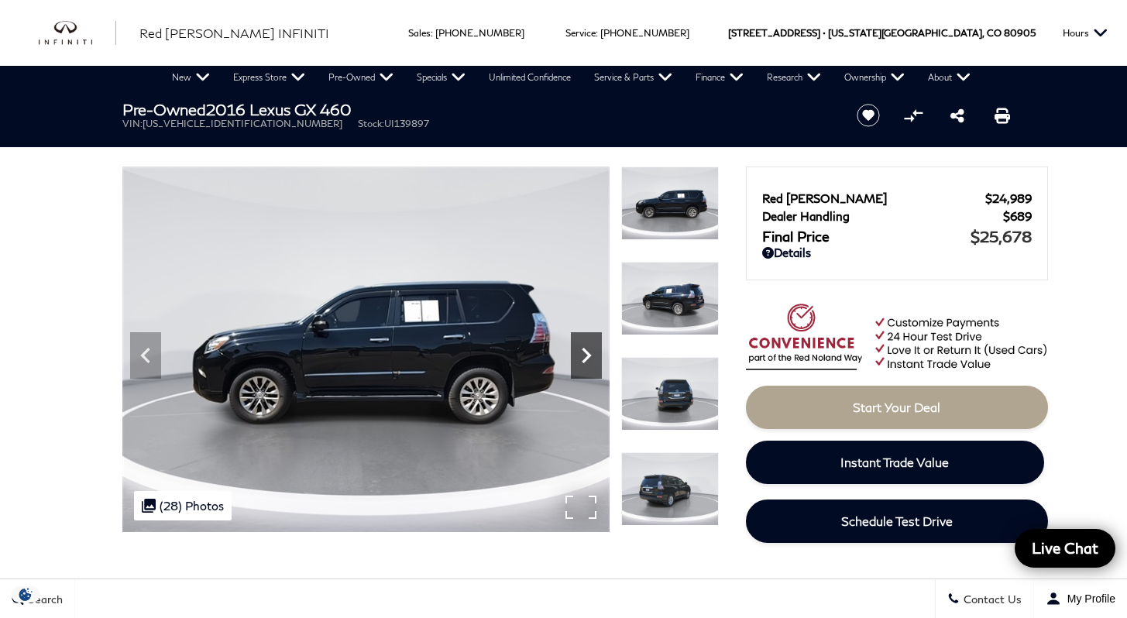
click at [581, 357] on icon "Next" at bounding box center [586, 355] width 31 height 31
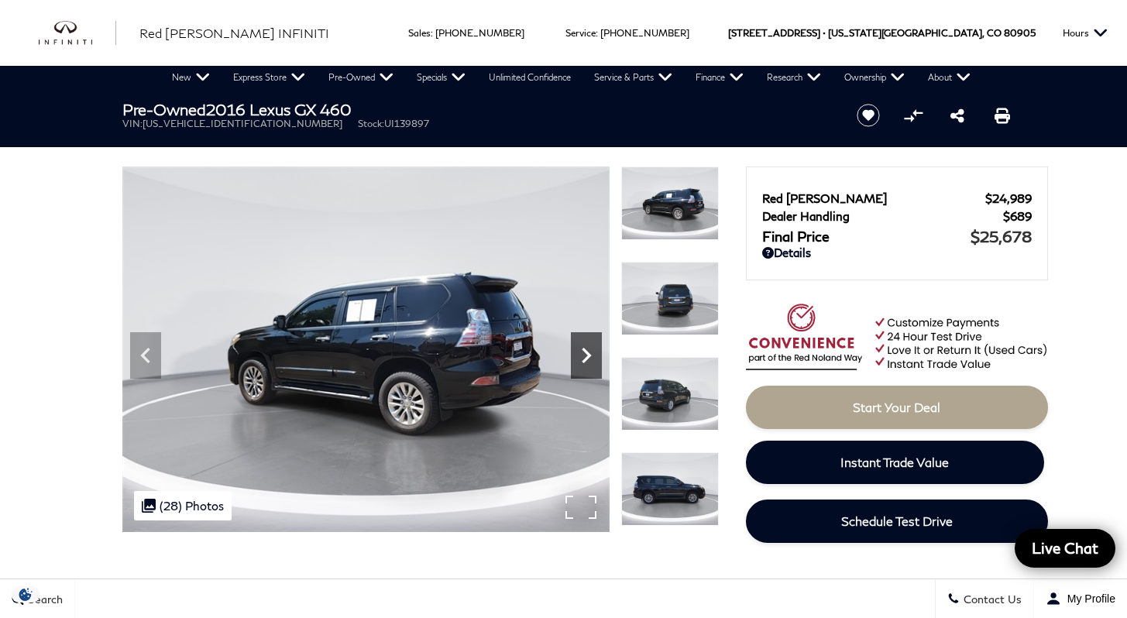
click at [581, 357] on icon "Next" at bounding box center [586, 355] width 31 height 31
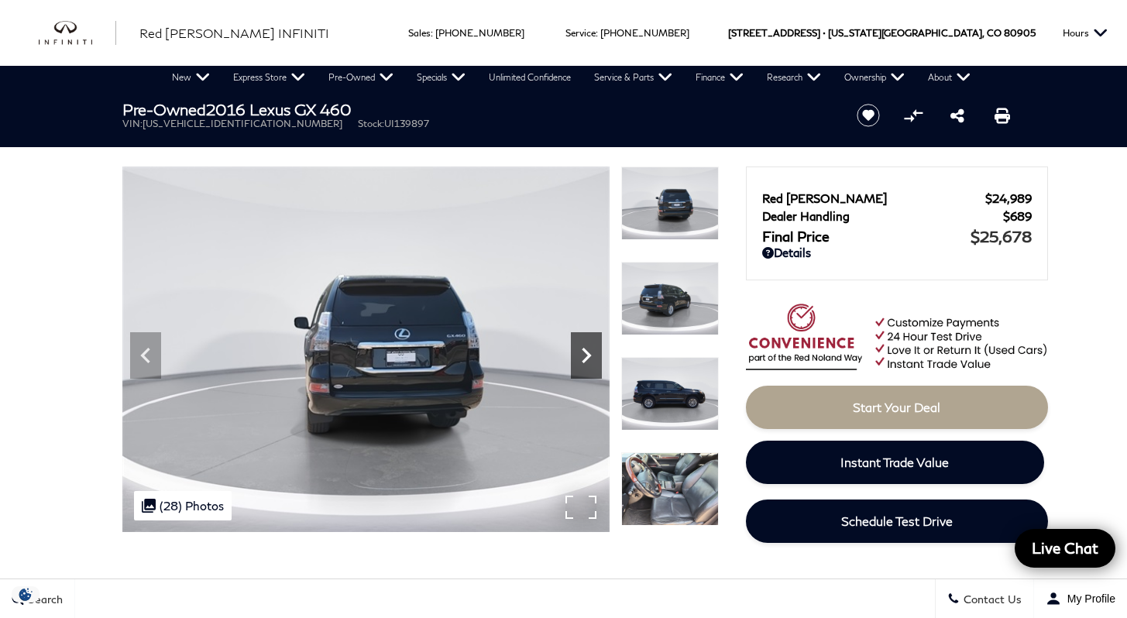
click at [581, 357] on icon "Next" at bounding box center [586, 355] width 31 height 31
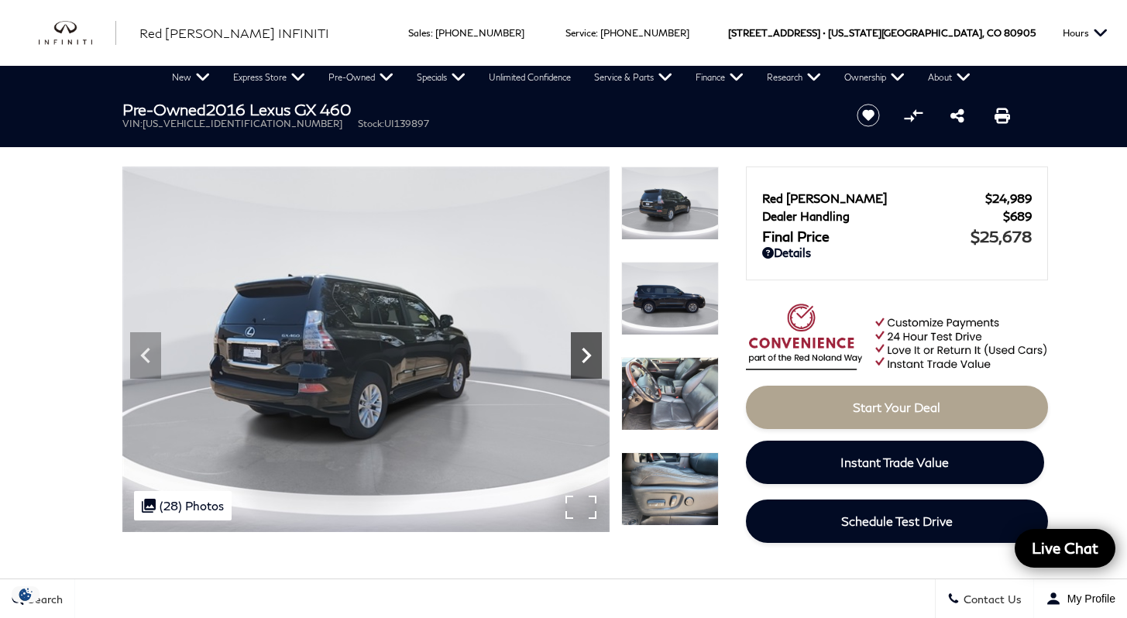
click at [581, 357] on icon "Next" at bounding box center [586, 355] width 31 height 31
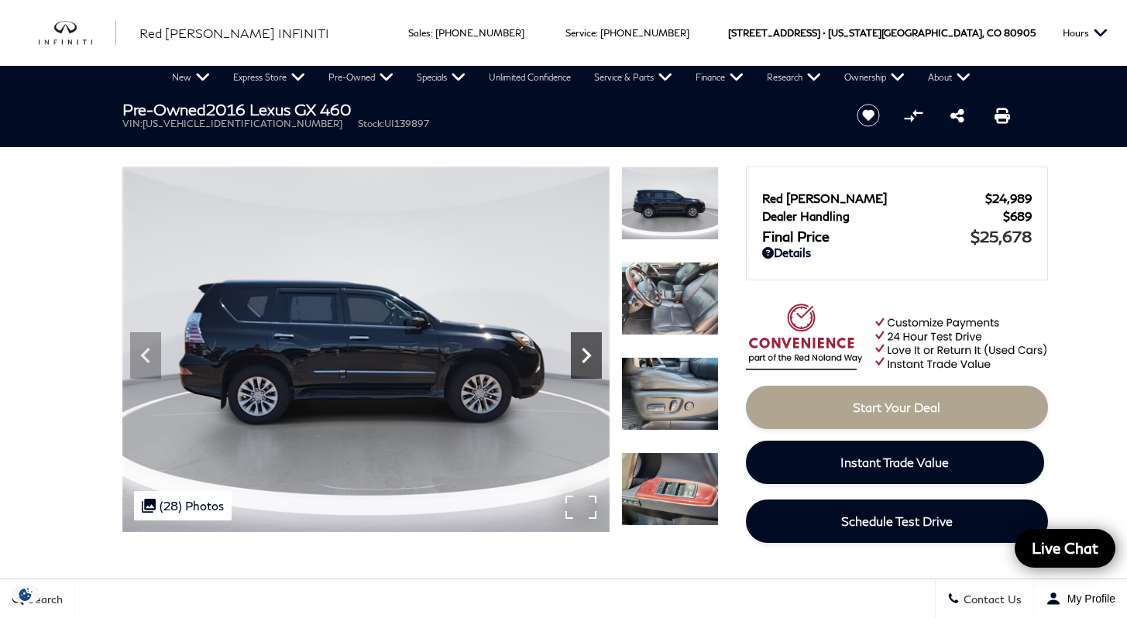
click at [581, 357] on icon "Next" at bounding box center [586, 355] width 31 height 31
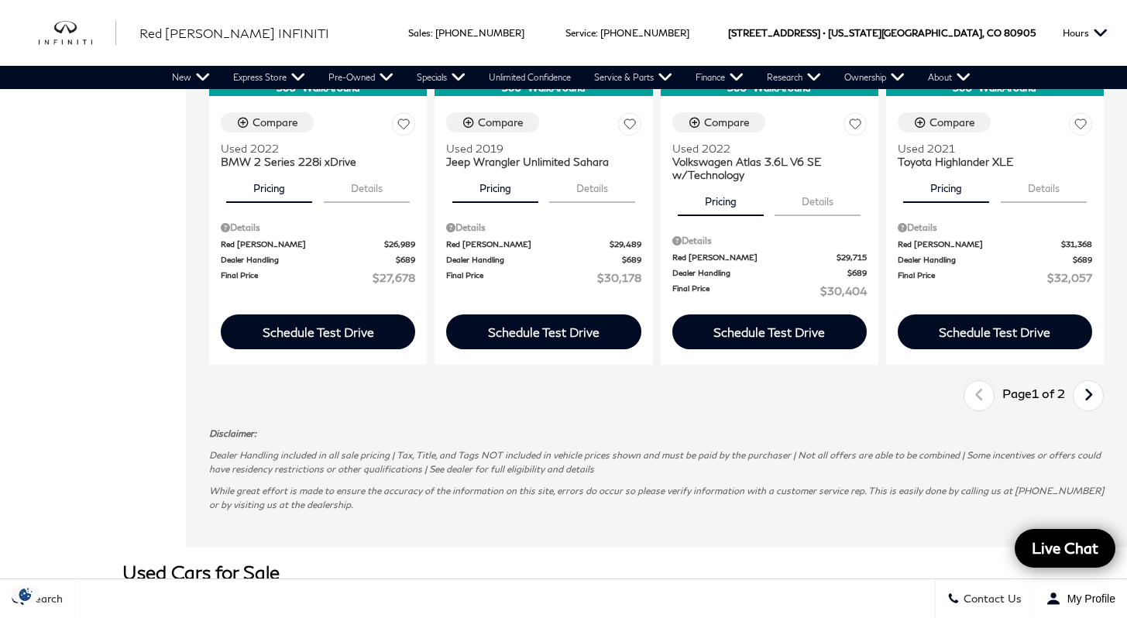
scroll to position [2506, 0]
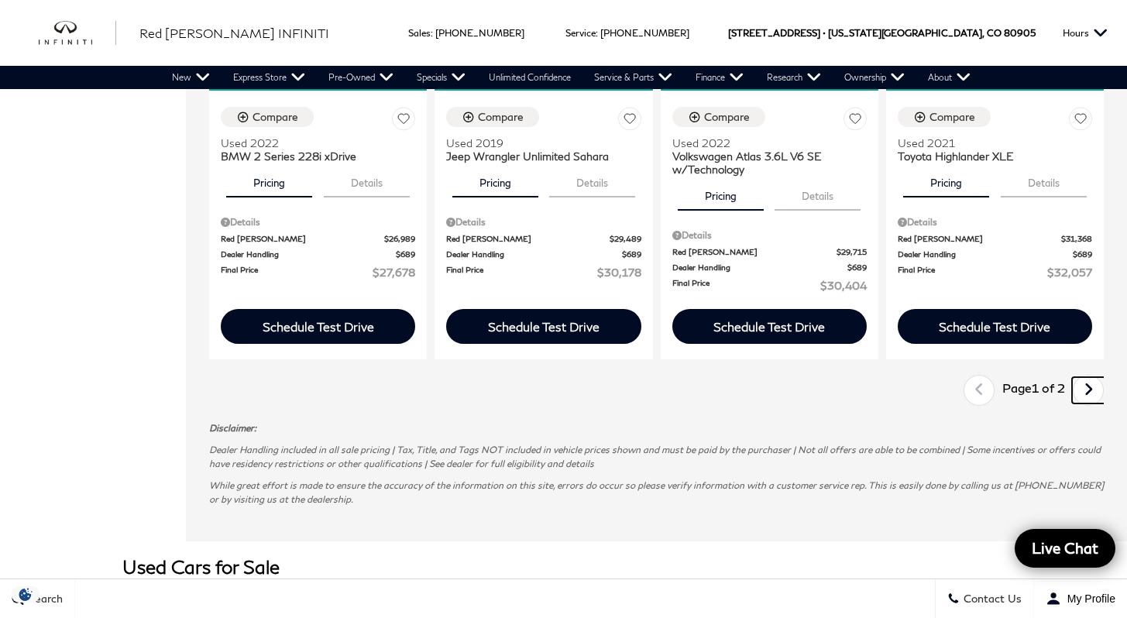
click at [1093, 377] on icon "next page" at bounding box center [1088, 389] width 10 height 25
